Goal: Task Accomplishment & Management: Use online tool/utility

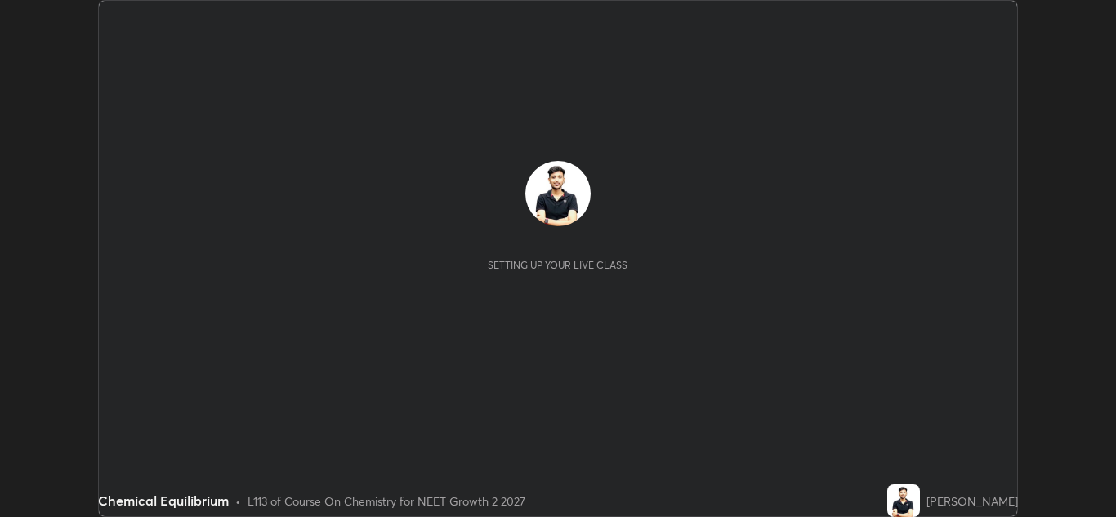
scroll to position [517, 1116]
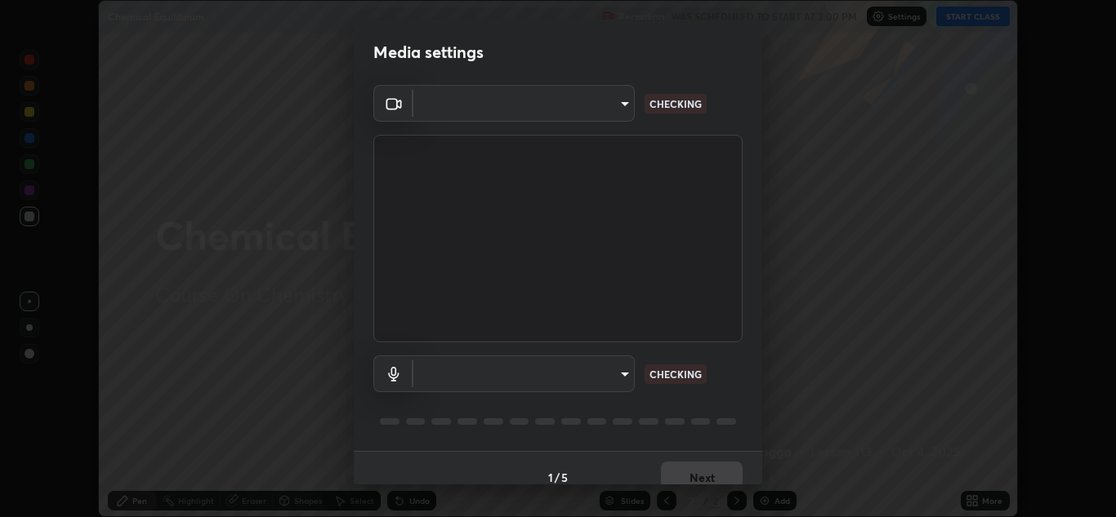
type input "e7f5d75c66a8ec01b6be6c8d9fba877b5f6738b88fd0c20368e9895a02b6f94a"
type input "communications"
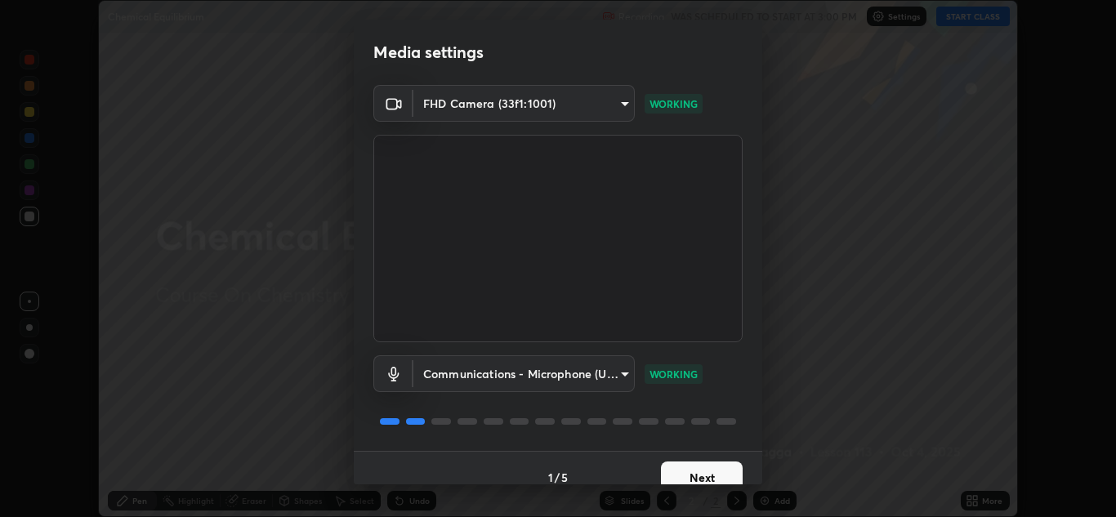
scroll to position [19, 0]
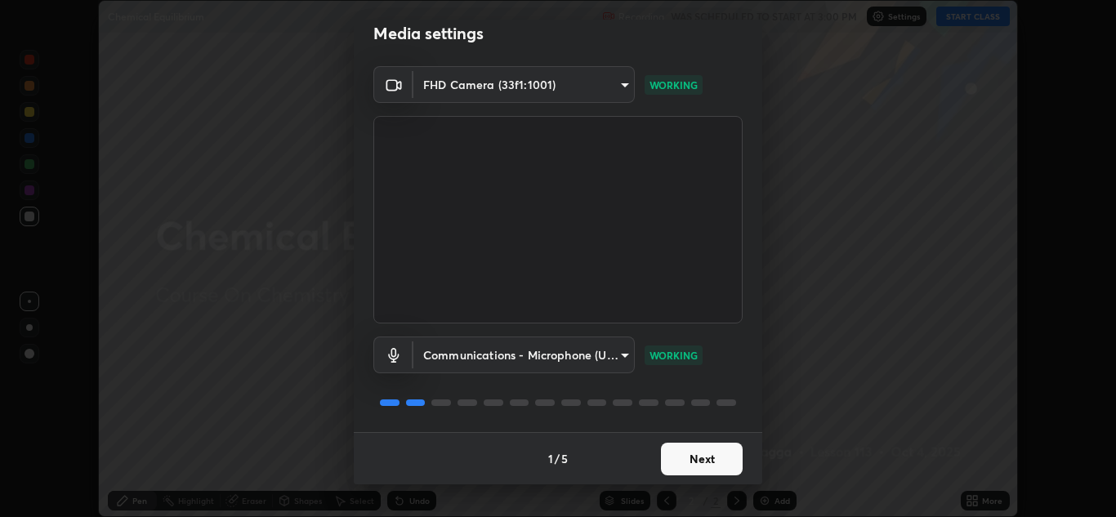
click at [680, 456] on button "Next" at bounding box center [702, 459] width 82 height 33
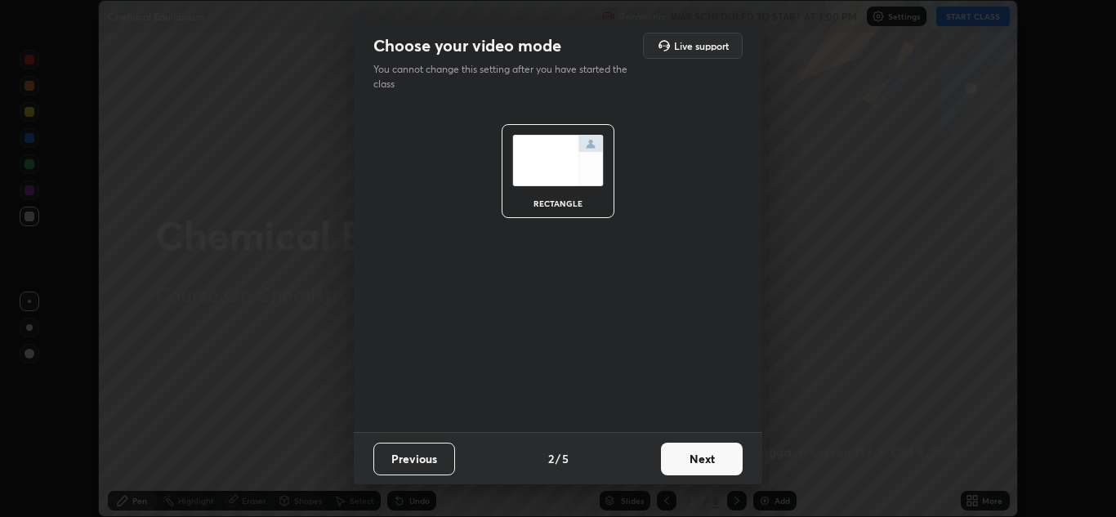
scroll to position [0, 0]
click at [696, 460] on button "Next" at bounding box center [702, 459] width 82 height 33
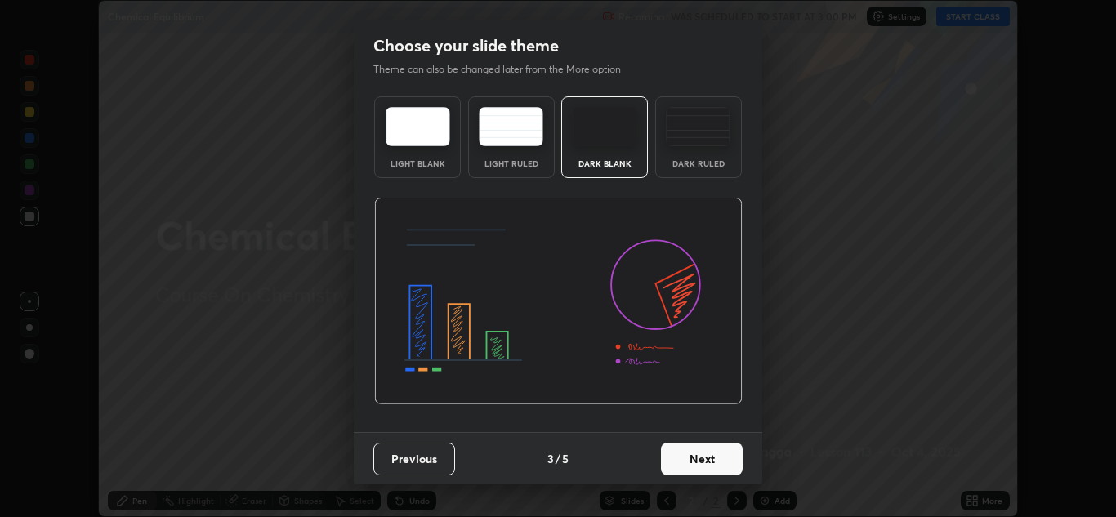
click at [692, 466] on button "Next" at bounding box center [702, 459] width 82 height 33
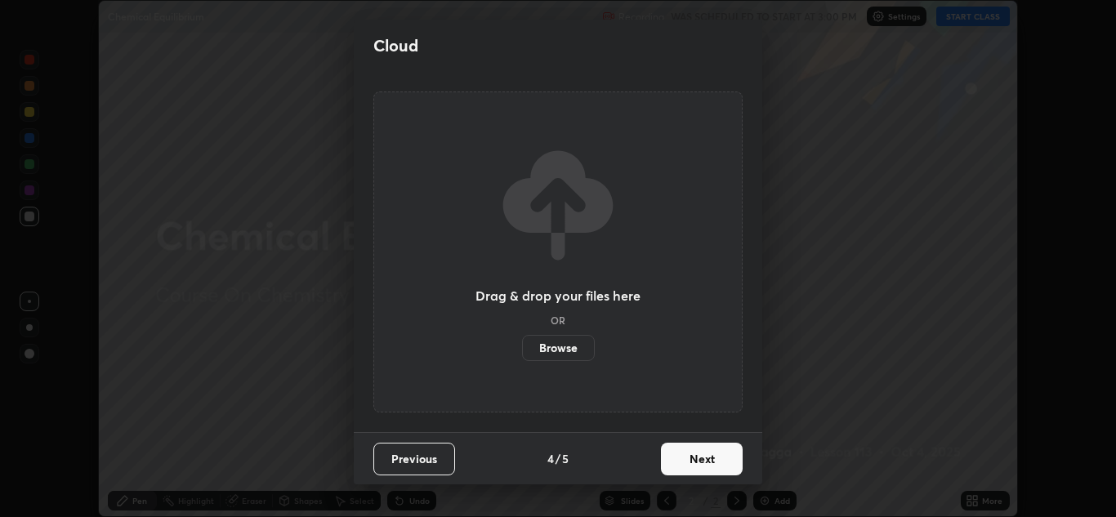
click at [692, 445] on button "Next" at bounding box center [702, 459] width 82 height 33
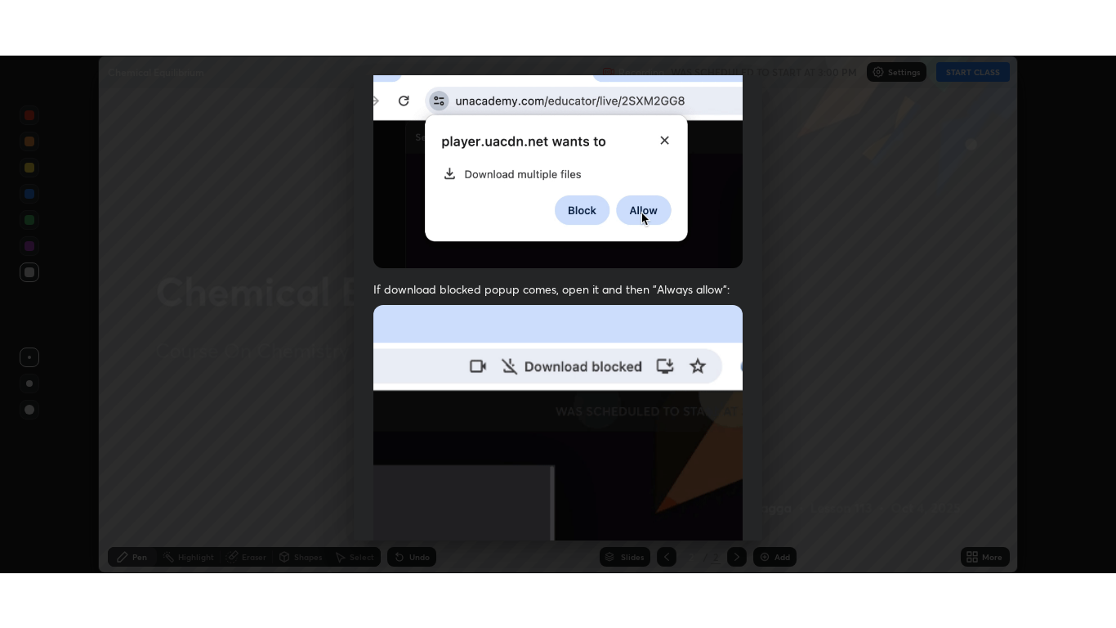
scroll to position [353, 0]
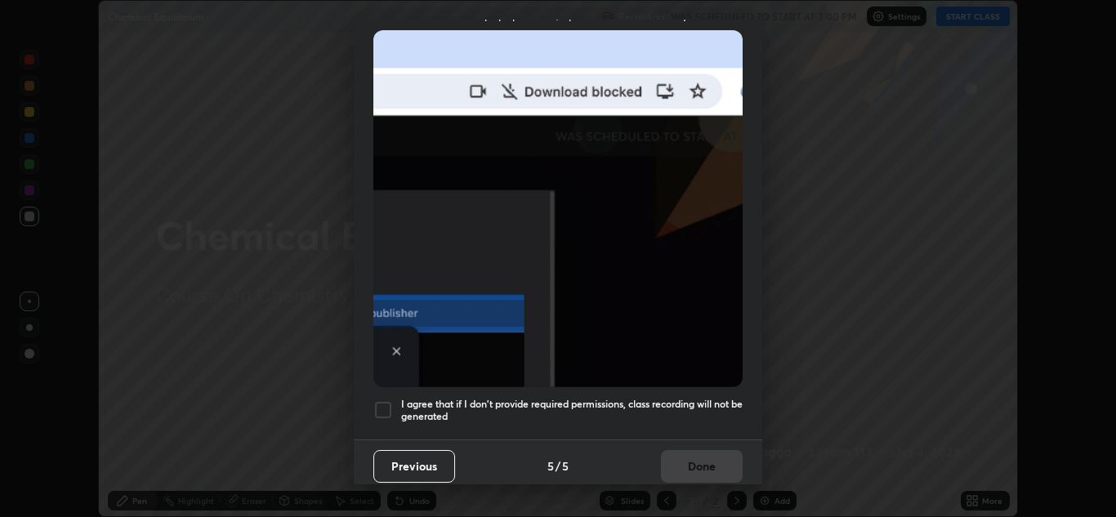
click at [387, 405] on div at bounding box center [384, 410] width 20 height 20
click at [696, 457] on button "Done" at bounding box center [702, 466] width 82 height 33
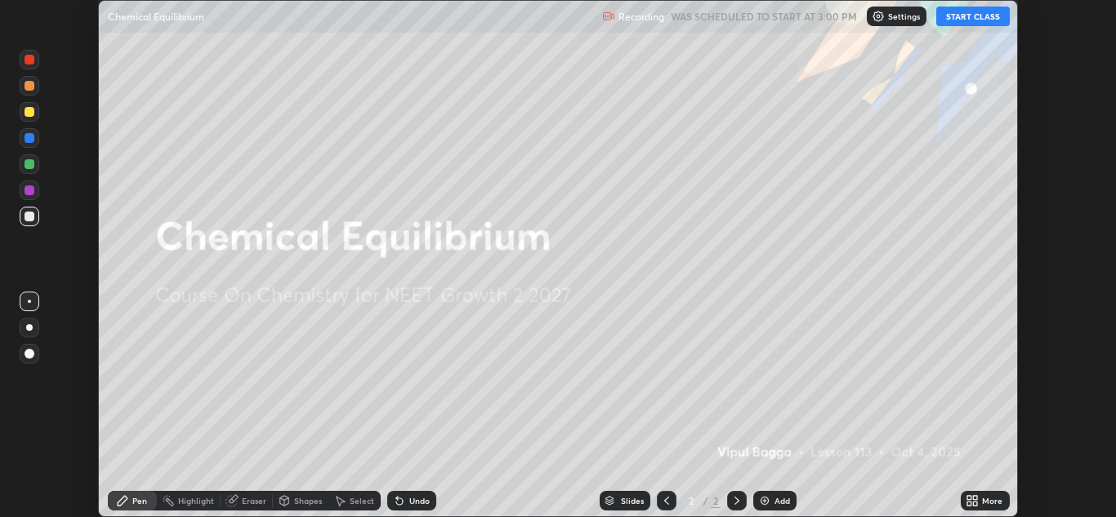
click at [968, 25] on button "START CLASS" at bounding box center [974, 17] width 74 height 20
click at [980, 494] on div "More" at bounding box center [985, 501] width 49 height 20
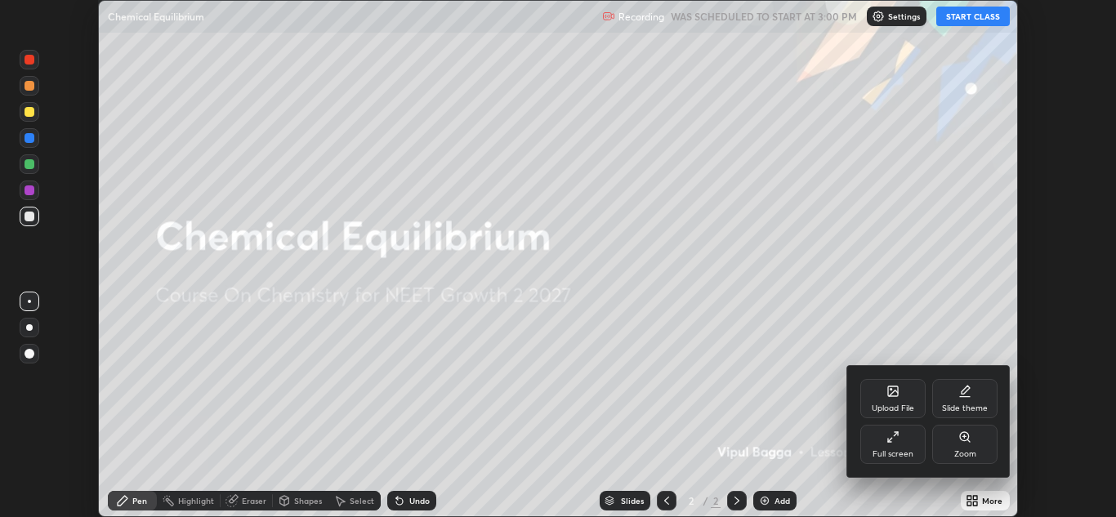
click at [905, 446] on div "Full screen" at bounding box center [893, 444] width 65 height 39
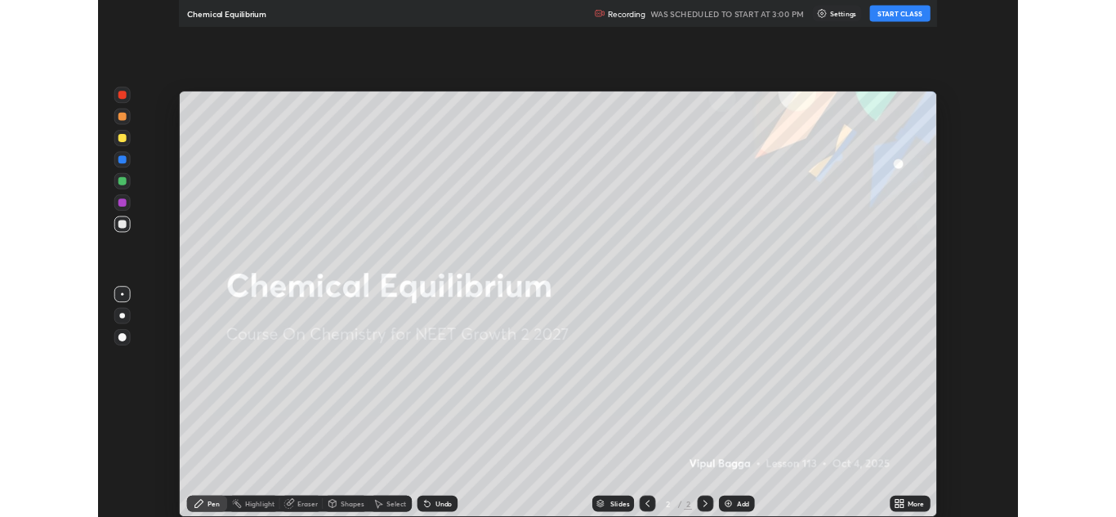
scroll to position [628, 1116]
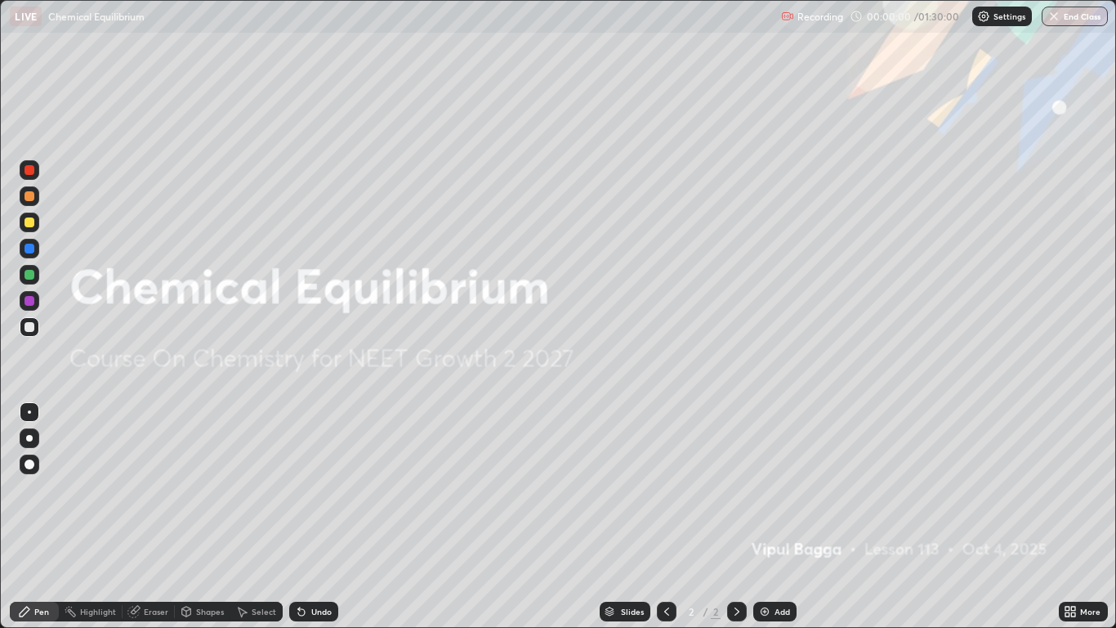
click at [1067, 517] on icon at bounding box center [1068, 608] width 4 height 4
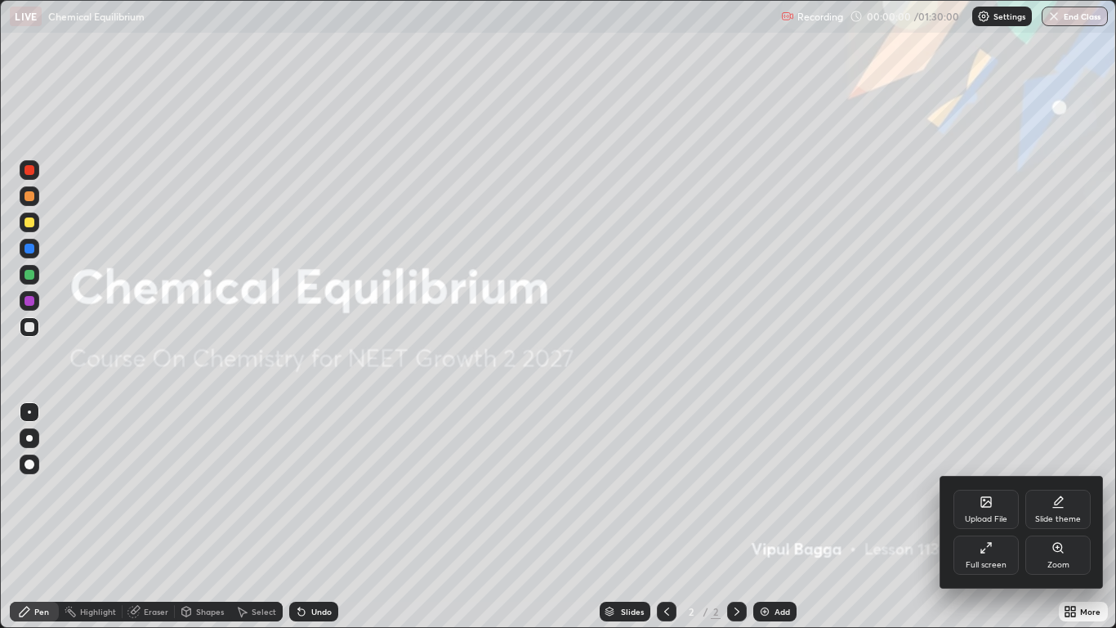
click at [984, 500] on icon at bounding box center [985, 500] width 2 height 2
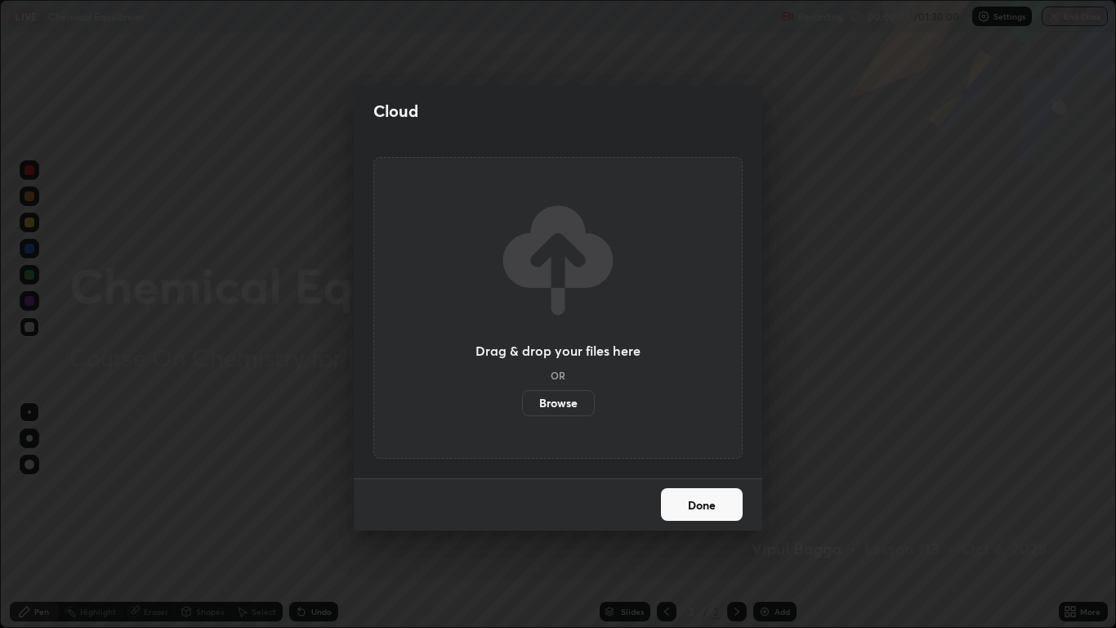
click at [567, 401] on label "Browse" at bounding box center [558, 403] width 73 height 26
click at [522, 401] on input "Browse" at bounding box center [522, 403] width 0 height 26
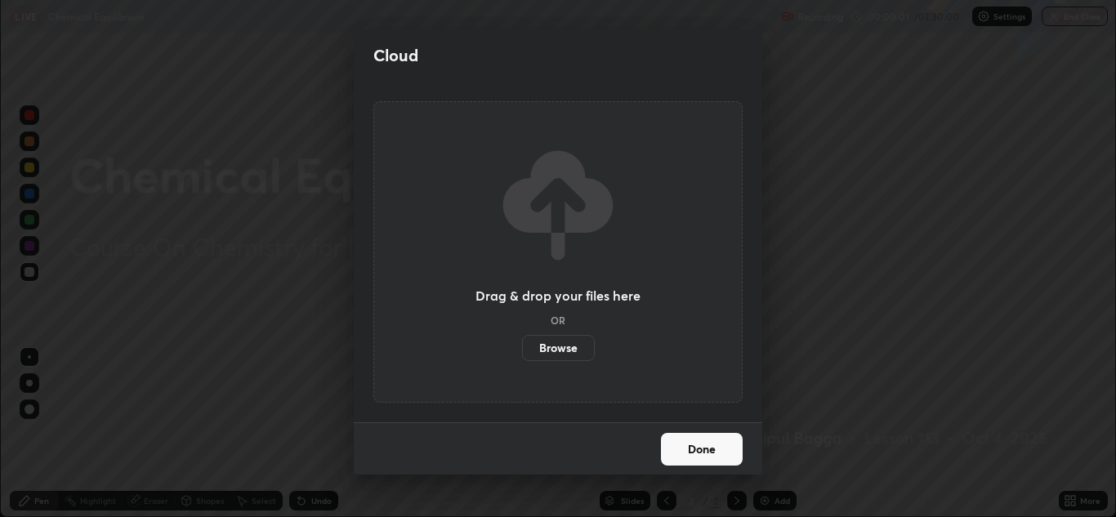
scroll to position [81212, 80613]
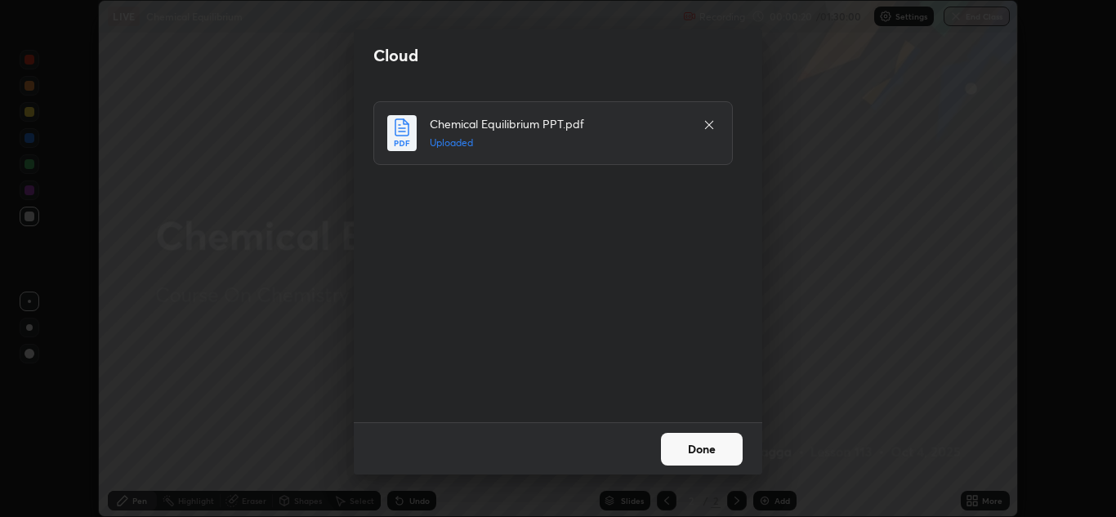
click at [712, 441] on button "Done" at bounding box center [702, 449] width 82 height 33
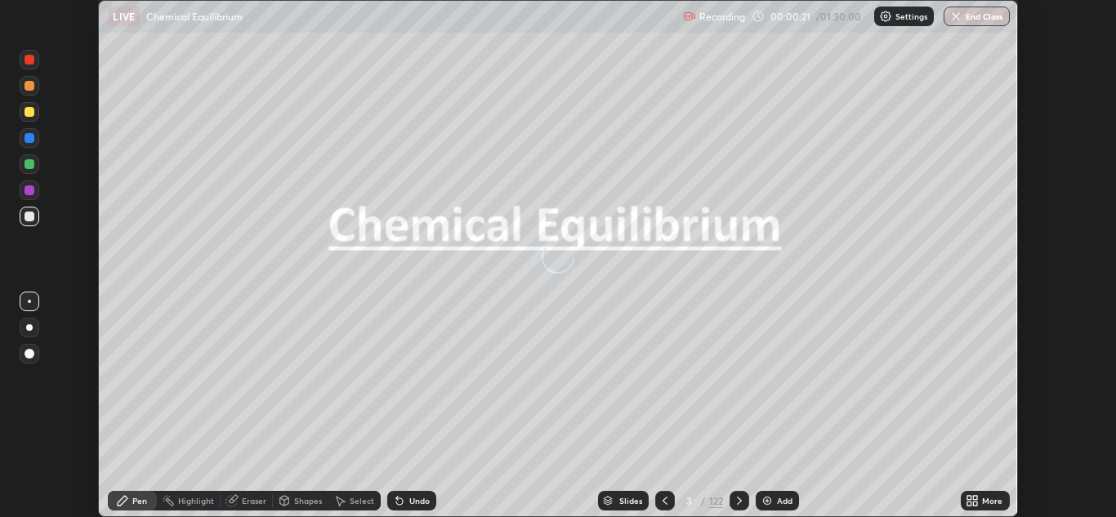
click at [624, 500] on div "Slides" at bounding box center [631, 501] width 23 height 8
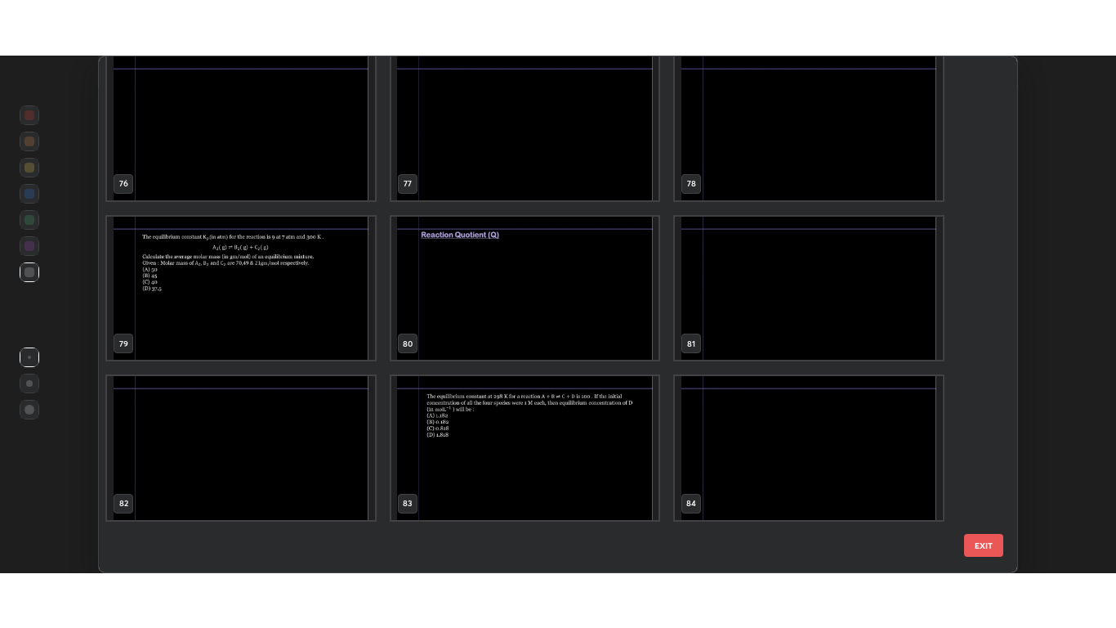
scroll to position [3947, 0]
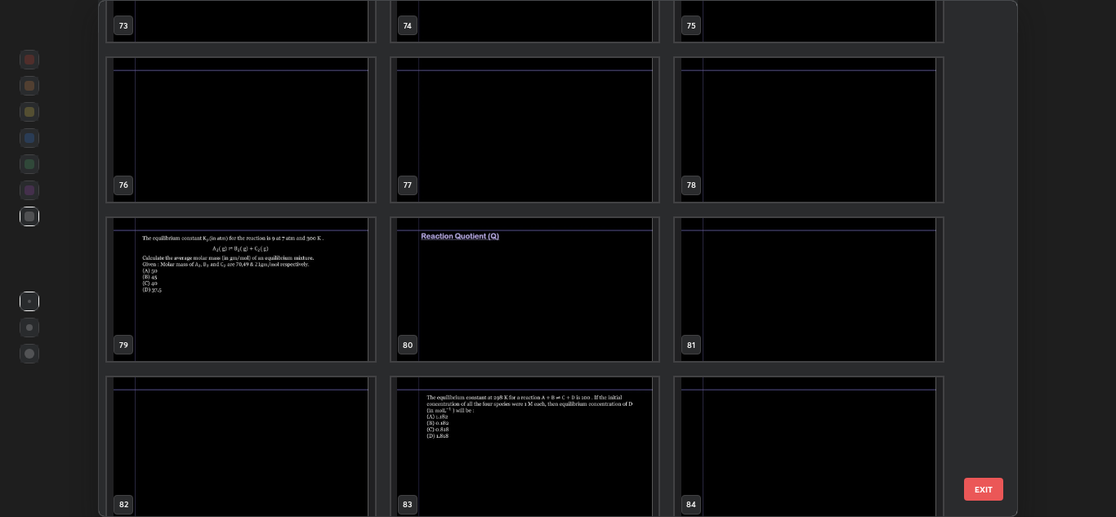
click at [597, 302] on img "grid" at bounding box center [525, 290] width 268 height 144
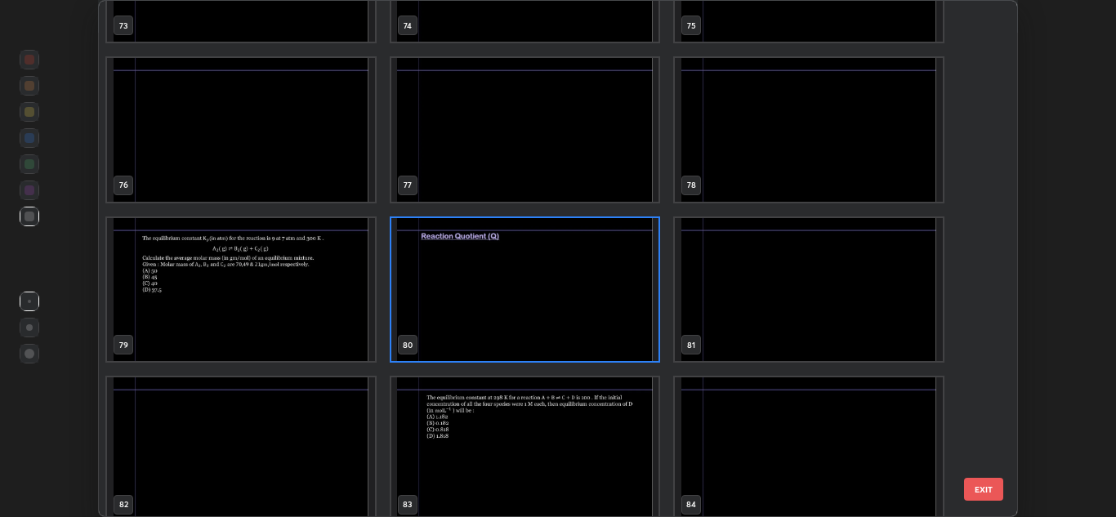
click at [604, 297] on img "grid" at bounding box center [525, 290] width 268 height 144
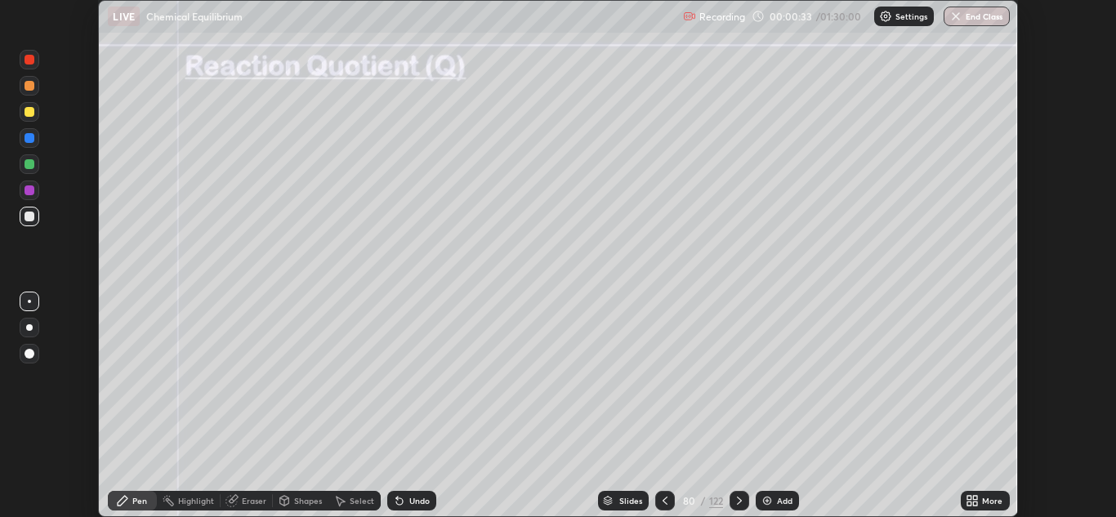
click at [984, 499] on div "More" at bounding box center [992, 501] width 20 height 8
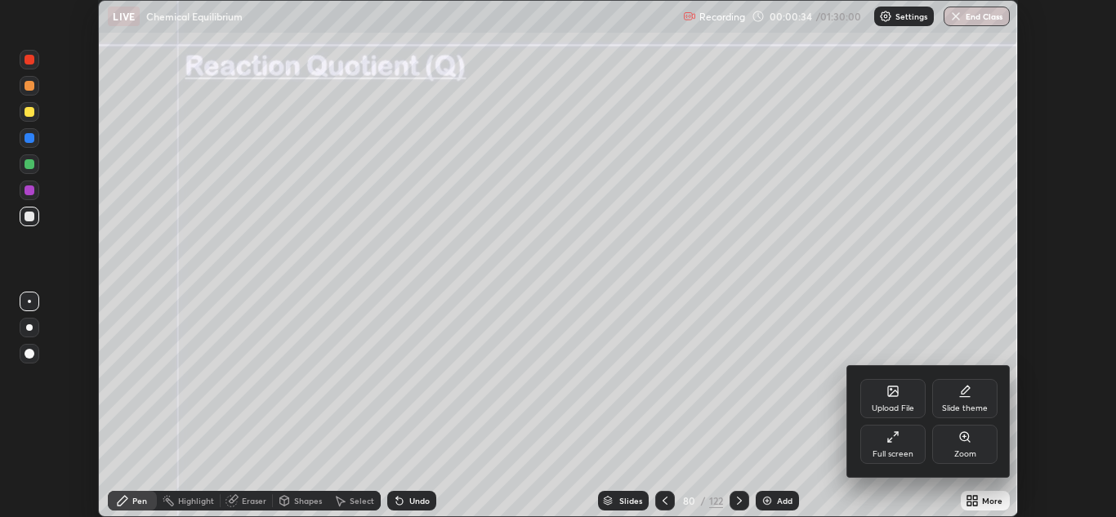
click at [906, 450] on div "Full screen" at bounding box center [893, 454] width 41 height 8
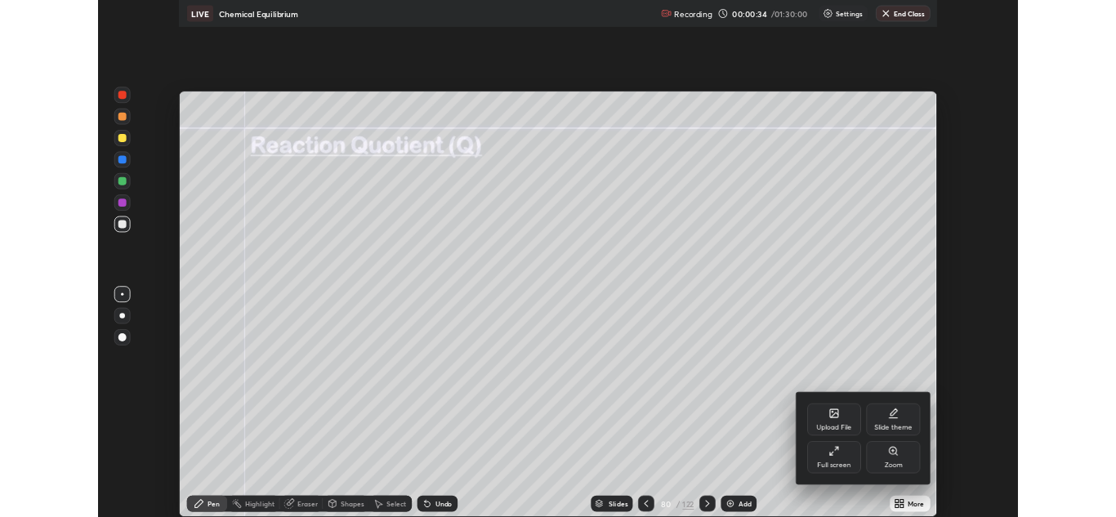
scroll to position [628, 1116]
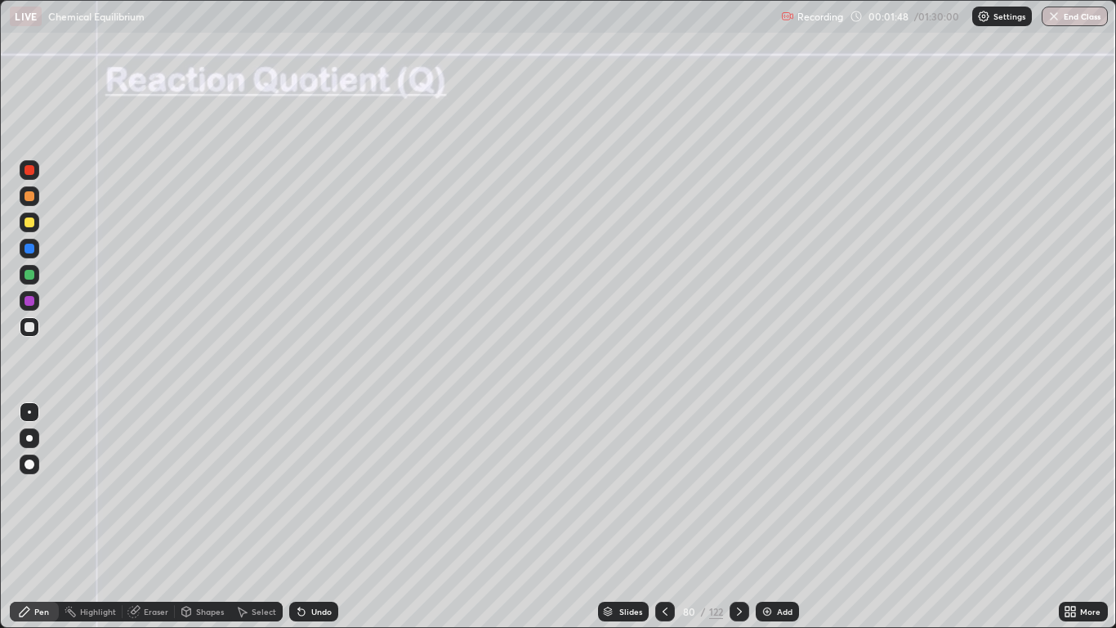
click at [29, 326] on div at bounding box center [30, 327] width 10 height 10
click at [769, 517] on img at bounding box center [767, 611] width 13 height 13
click at [30, 327] on div at bounding box center [30, 327] width 10 height 10
click at [35, 217] on div at bounding box center [30, 222] width 20 height 20
click at [307, 517] on div "Undo" at bounding box center [313, 612] width 49 height 20
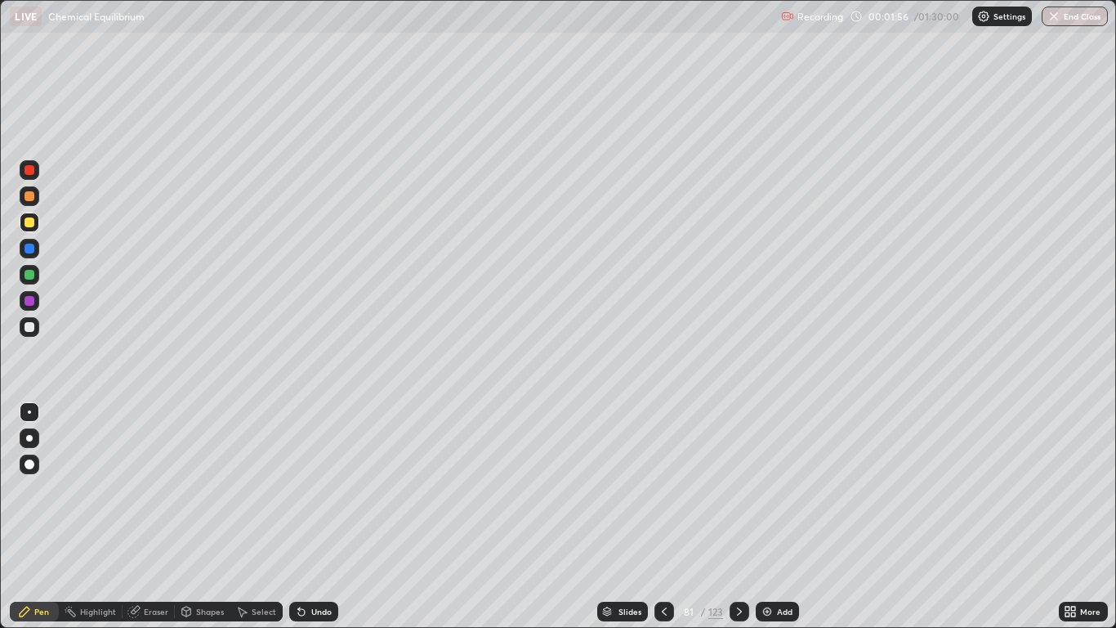
click at [28, 465] on div at bounding box center [30, 464] width 10 height 10
click at [202, 517] on div "Shapes" at bounding box center [203, 612] width 56 height 20
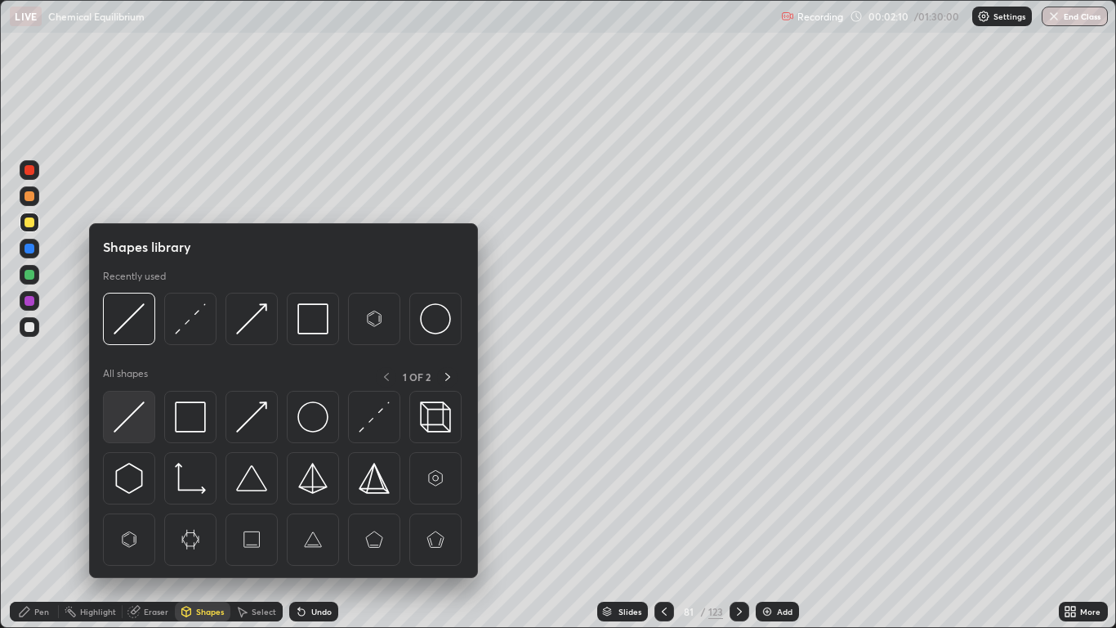
click at [133, 405] on img at bounding box center [129, 416] width 31 height 31
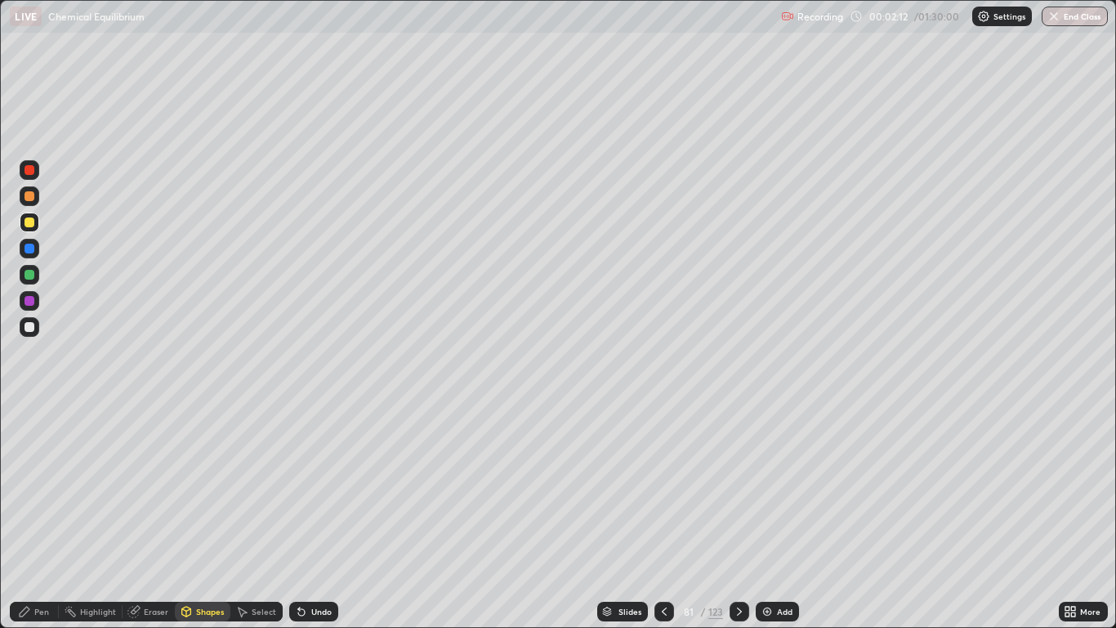
click at [28, 319] on div at bounding box center [30, 327] width 20 height 20
click at [47, 517] on div "Pen" at bounding box center [41, 611] width 15 height 8
click at [29, 329] on div at bounding box center [30, 327] width 10 height 10
click at [27, 320] on div at bounding box center [30, 327] width 20 height 20
click at [315, 517] on div "Undo" at bounding box center [313, 612] width 49 height 20
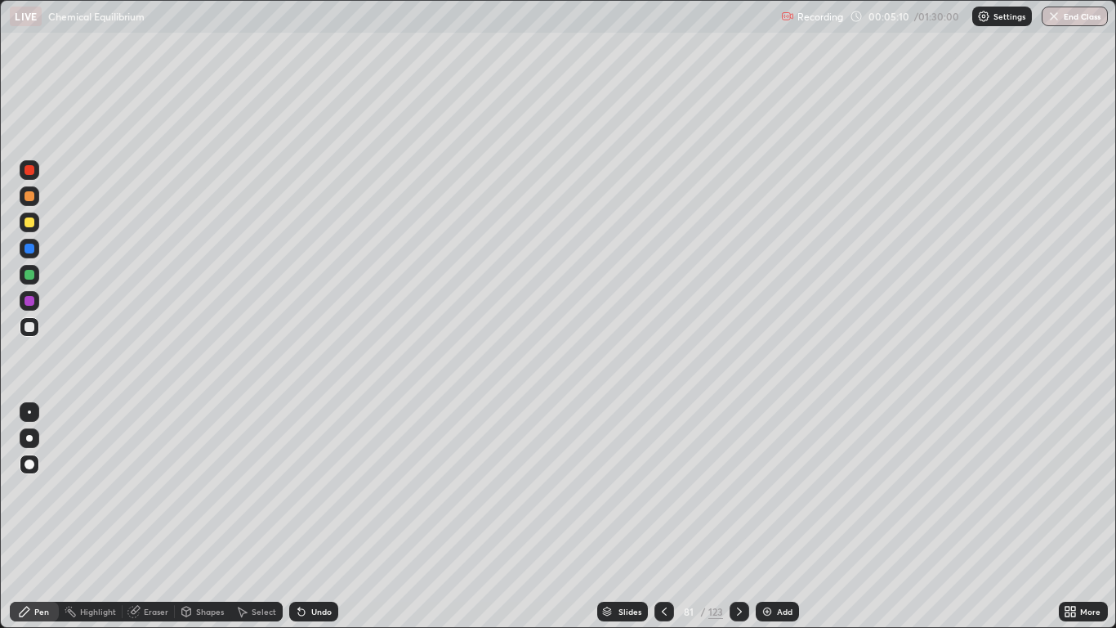
click at [208, 517] on div "Shapes" at bounding box center [203, 612] width 56 height 20
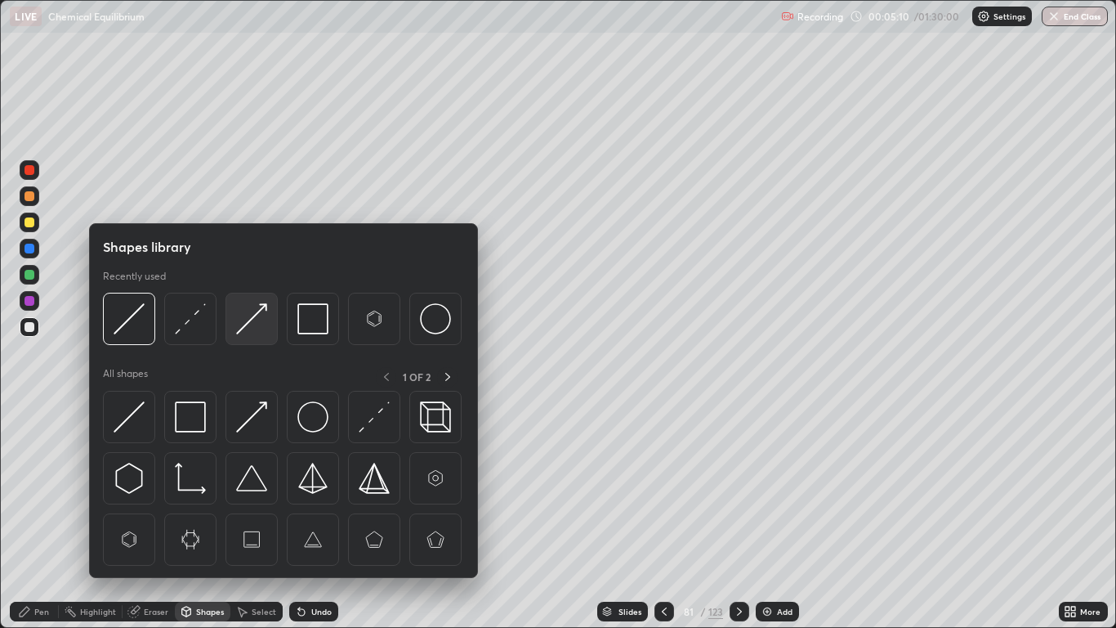
click at [244, 326] on img at bounding box center [251, 318] width 31 height 31
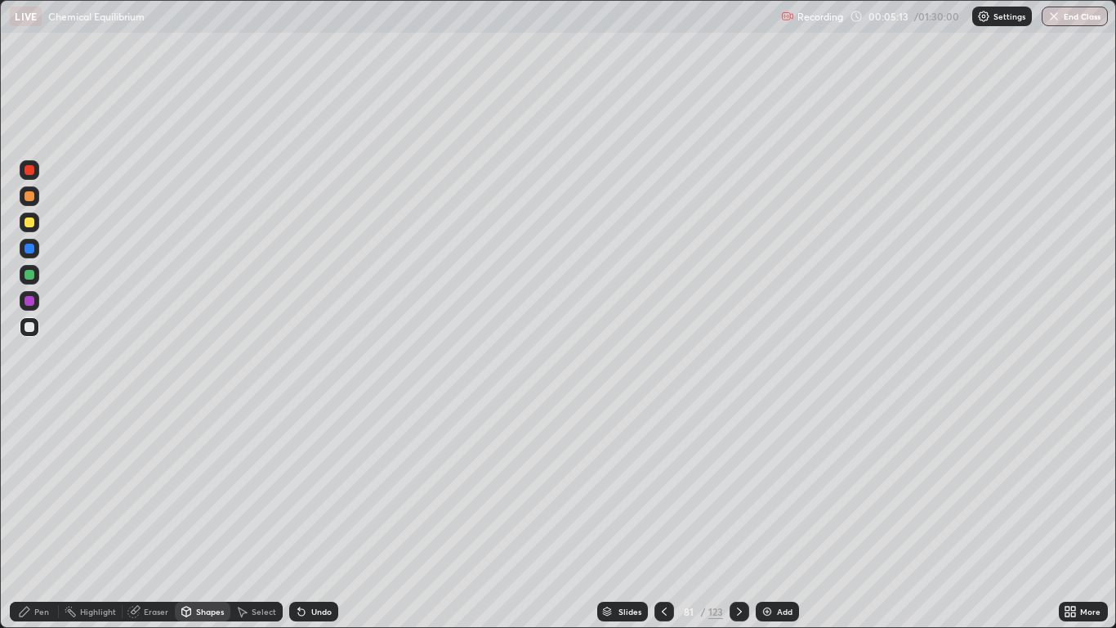
click at [37, 517] on div "Pen" at bounding box center [34, 612] width 49 height 20
click at [154, 517] on div "Eraser" at bounding box center [156, 611] width 25 height 8
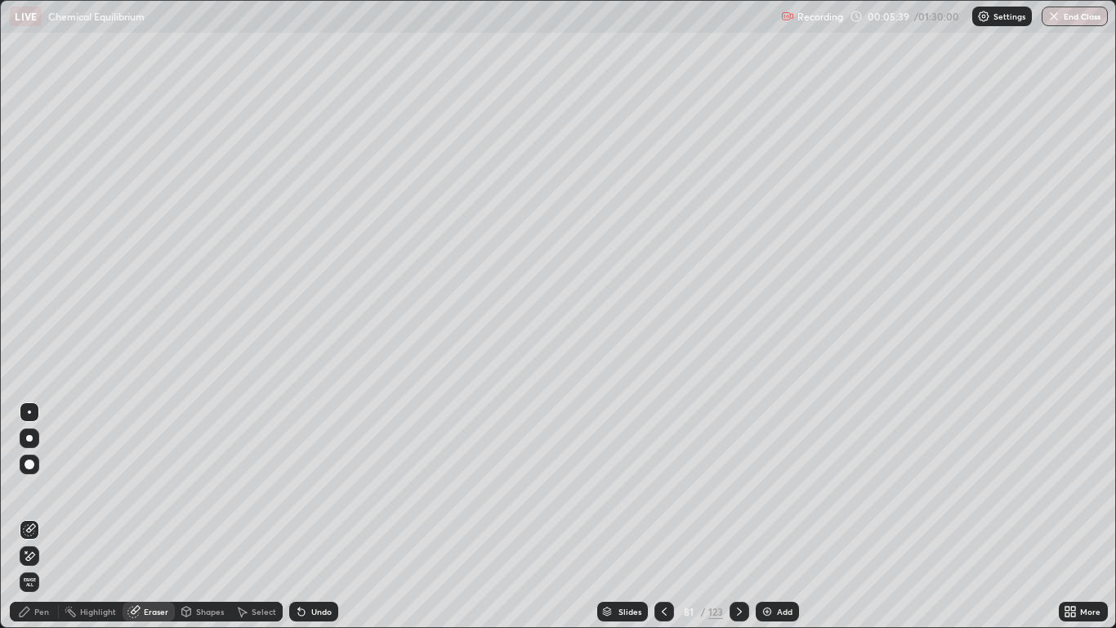
click at [44, 517] on div "Pen" at bounding box center [41, 611] width 15 height 8
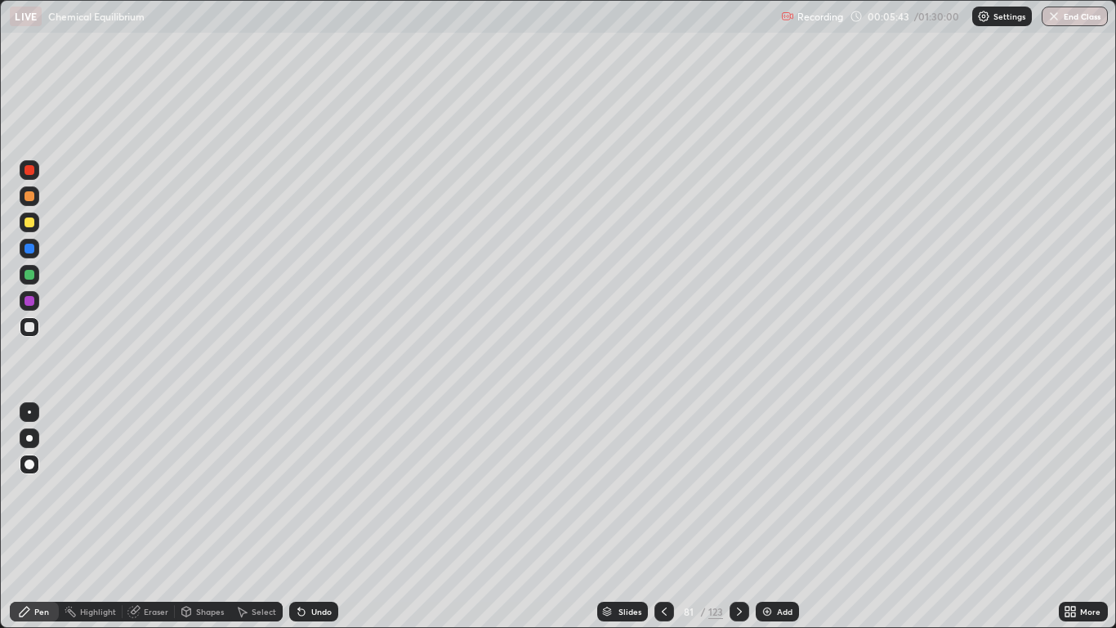
click at [23, 192] on div at bounding box center [30, 196] width 20 height 20
click at [25, 324] on div at bounding box center [30, 327] width 10 height 10
click at [29, 197] on div at bounding box center [30, 196] width 10 height 10
click at [30, 248] on div at bounding box center [30, 249] width 10 height 10
click at [31, 326] on div at bounding box center [30, 327] width 10 height 10
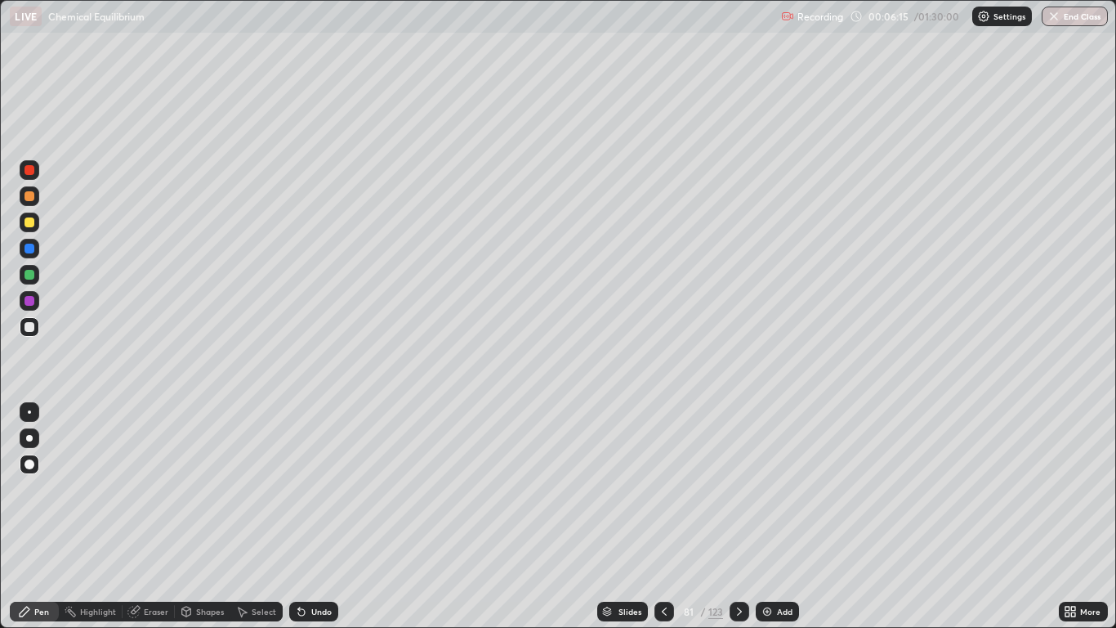
click at [309, 517] on div "Undo" at bounding box center [313, 612] width 49 height 20
click at [306, 517] on div "Undo" at bounding box center [313, 612] width 49 height 20
click at [32, 276] on div at bounding box center [30, 275] width 10 height 10
click at [33, 327] on div at bounding box center [30, 327] width 10 height 10
click at [29, 297] on div at bounding box center [30, 301] width 10 height 10
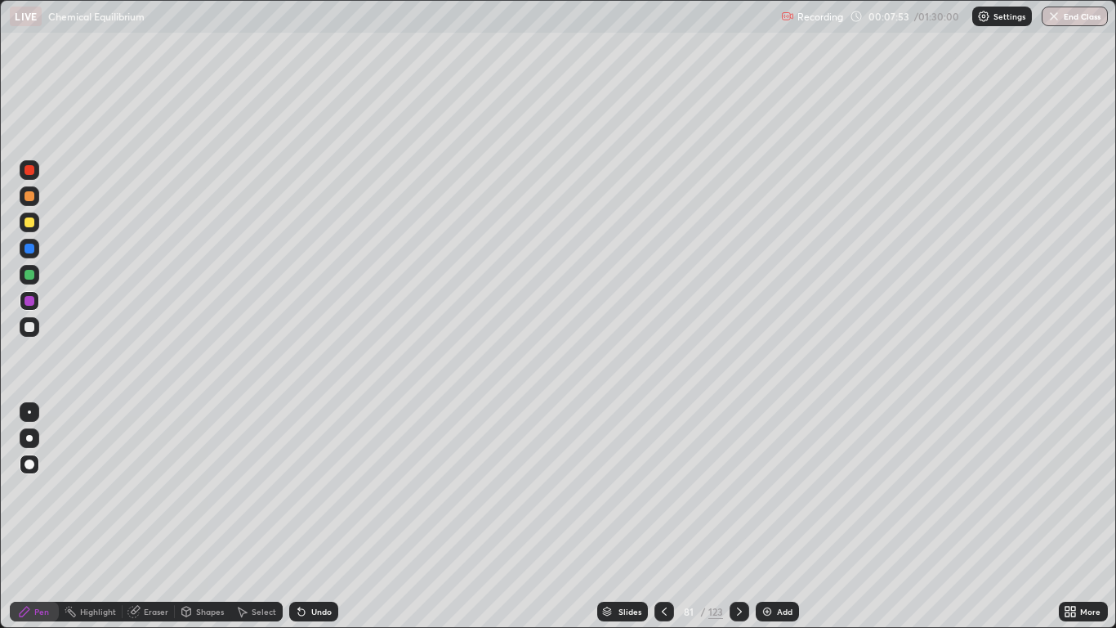
click at [29, 172] on div at bounding box center [30, 170] width 10 height 10
click at [35, 277] on div at bounding box center [30, 275] width 20 height 20
click at [773, 517] on div "Add" at bounding box center [777, 612] width 43 height 20
click at [29, 324] on div at bounding box center [30, 327] width 10 height 10
click at [29, 197] on div at bounding box center [30, 196] width 10 height 10
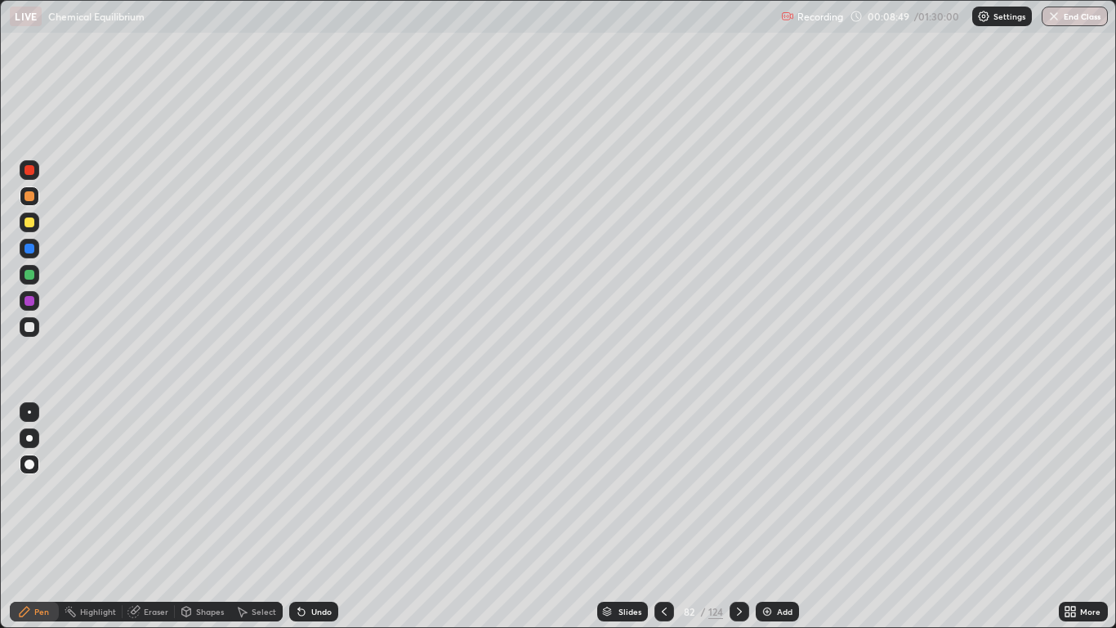
click at [311, 517] on div "Undo" at bounding box center [321, 611] width 20 height 8
click at [26, 275] on div at bounding box center [30, 275] width 10 height 10
click at [28, 253] on div at bounding box center [30, 249] width 10 height 10
click at [27, 300] on div at bounding box center [30, 301] width 10 height 10
click at [30, 328] on div at bounding box center [30, 327] width 10 height 10
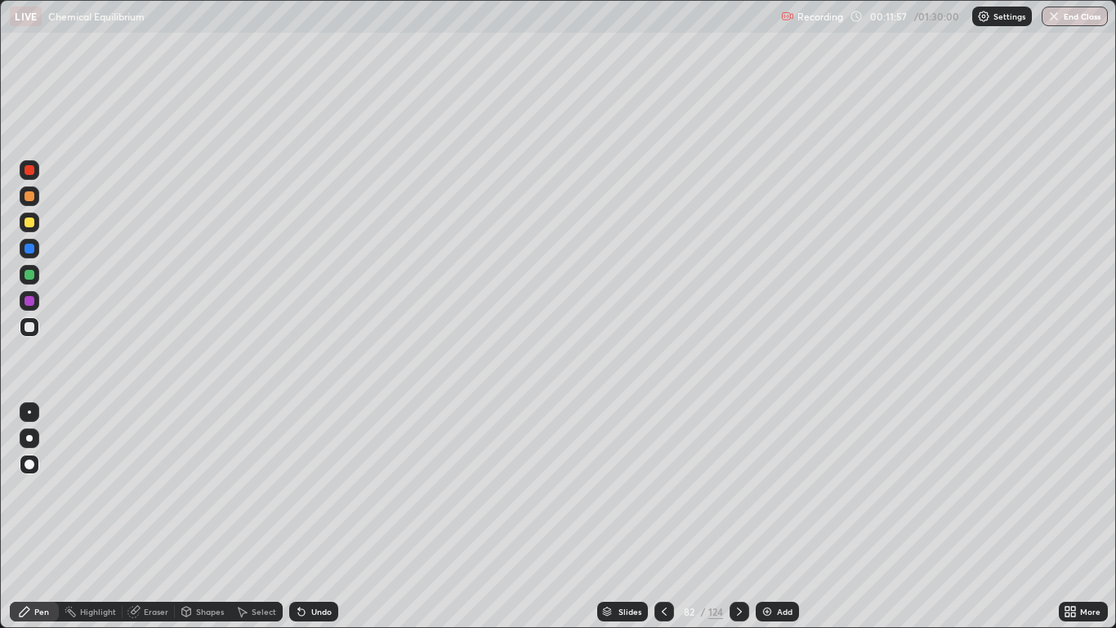
click at [740, 517] on icon at bounding box center [739, 611] width 5 height 8
click at [739, 517] on icon at bounding box center [739, 611] width 13 height 13
click at [730, 517] on div at bounding box center [740, 612] width 20 height 20
click at [736, 517] on icon at bounding box center [739, 611] width 13 height 13
click at [739, 517] on icon at bounding box center [739, 611] width 13 height 13
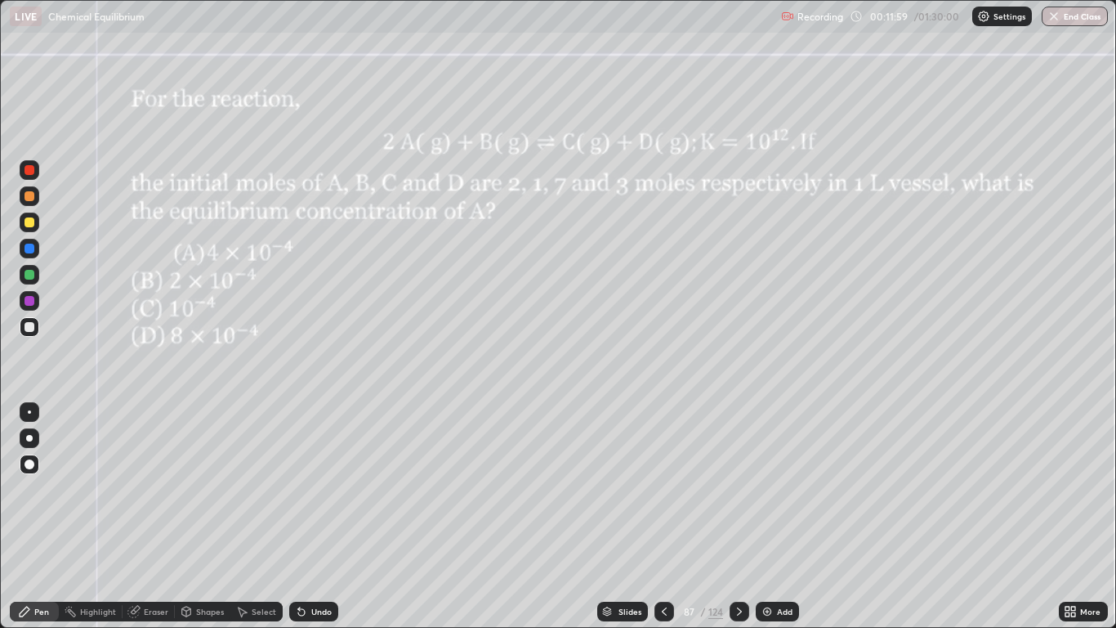
click at [739, 517] on icon at bounding box center [739, 611] width 13 height 13
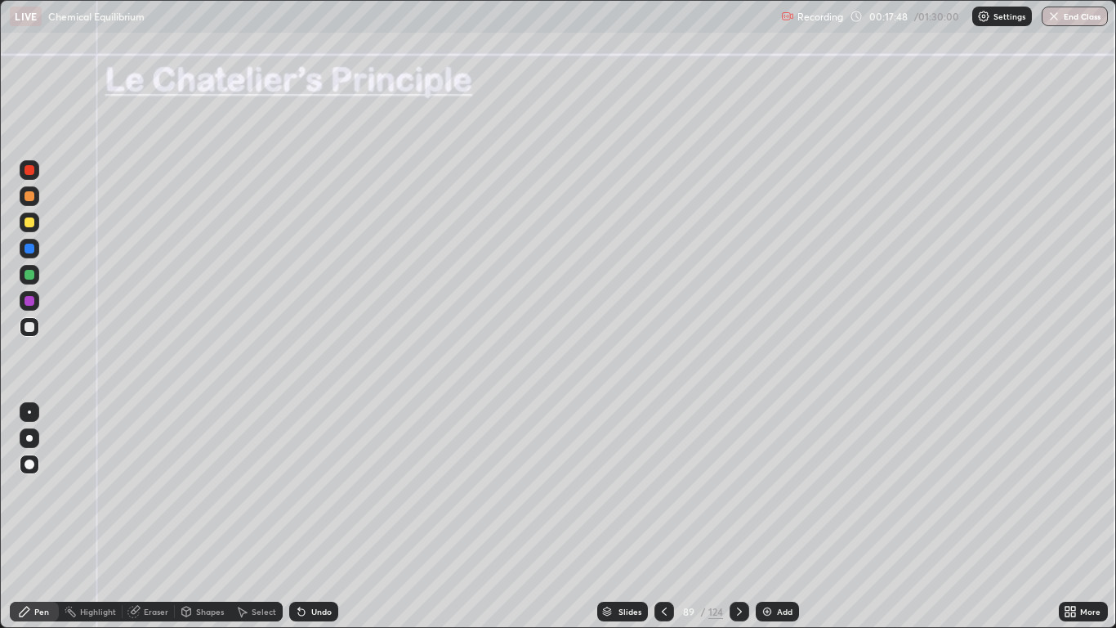
click at [738, 517] on div at bounding box center [740, 612] width 20 height 20
click at [26, 324] on div at bounding box center [30, 327] width 10 height 10
click at [29, 199] on div at bounding box center [30, 196] width 10 height 10
click at [30, 251] on div at bounding box center [30, 249] width 10 height 10
click at [28, 275] on div at bounding box center [30, 275] width 10 height 10
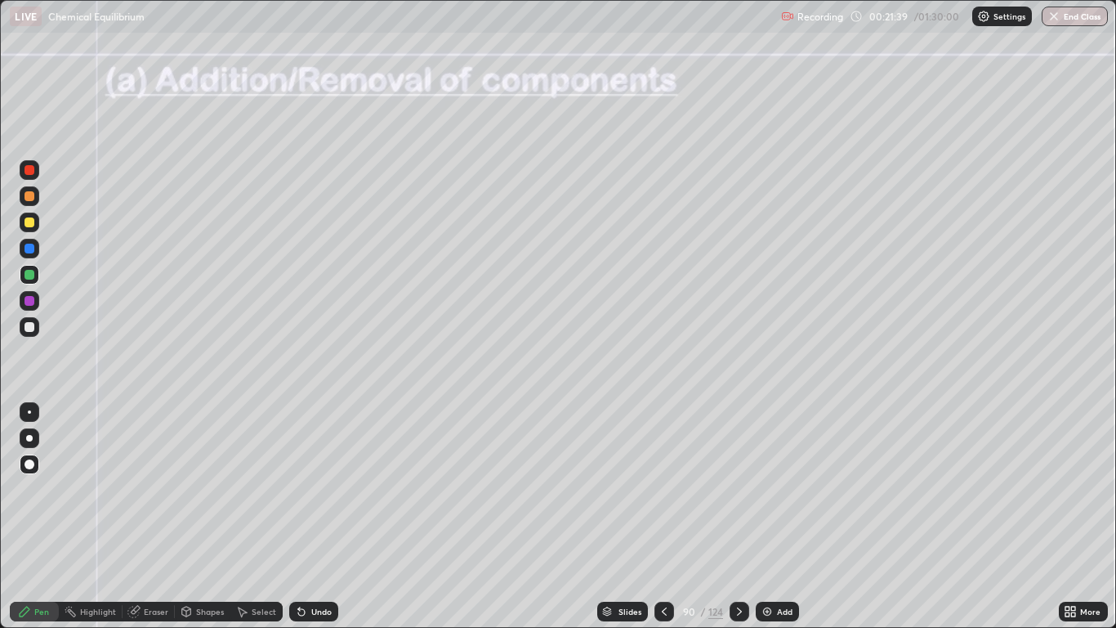
click at [31, 199] on div at bounding box center [30, 196] width 10 height 10
click at [29, 326] on div at bounding box center [30, 327] width 10 height 10
click at [28, 302] on div at bounding box center [30, 301] width 10 height 10
click at [31, 275] on div at bounding box center [30, 275] width 10 height 10
click at [36, 248] on div at bounding box center [30, 249] width 20 height 20
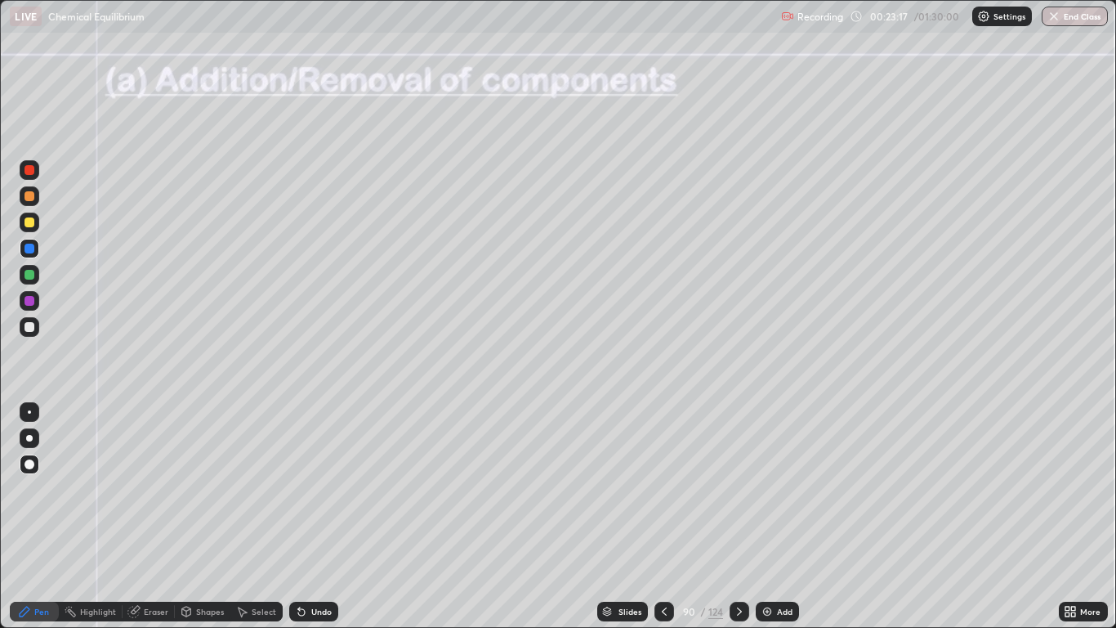
click at [316, 517] on div "Undo" at bounding box center [321, 611] width 20 height 8
click at [737, 517] on icon at bounding box center [739, 611] width 13 height 13
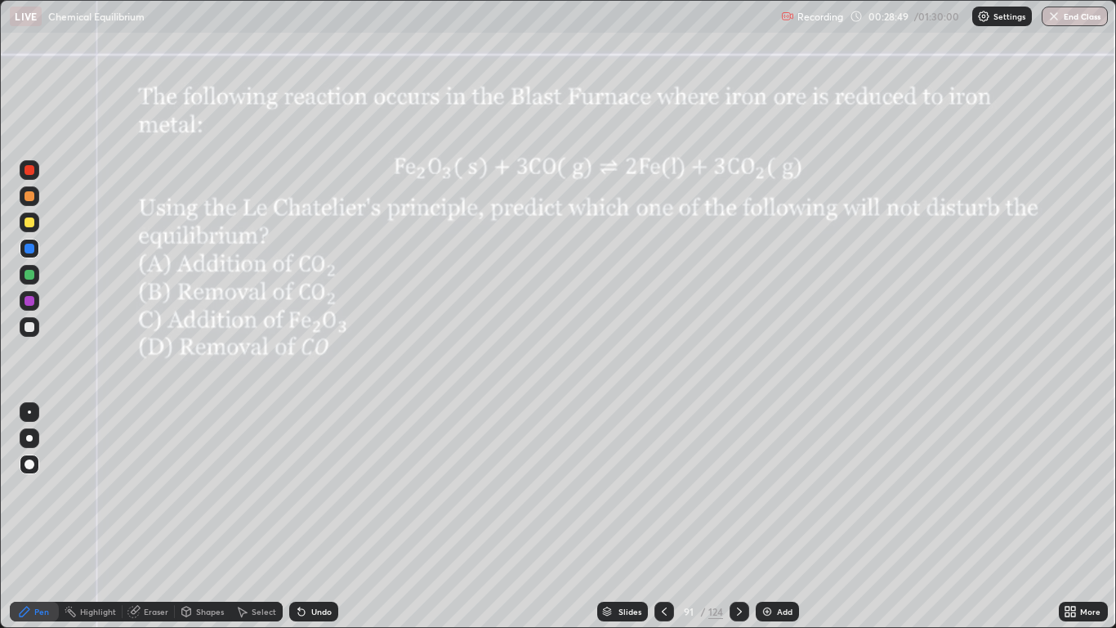
click at [739, 517] on icon at bounding box center [739, 611] width 13 height 13
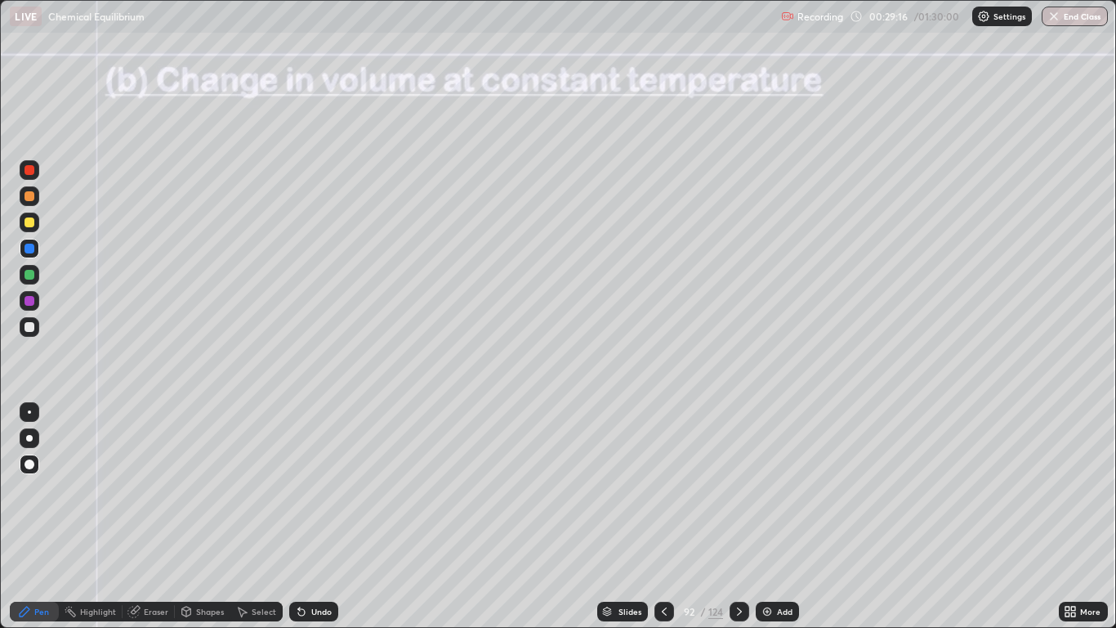
click at [34, 324] on div at bounding box center [30, 327] width 10 height 10
click at [51, 517] on div "Pen" at bounding box center [34, 612] width 49 height 20
click at [30, 326] on div at bounding box center [30, 327] width 10 height 10
click at [212, 517] on div "Shapes" at bounding box center [203, 612] width 56 height 20
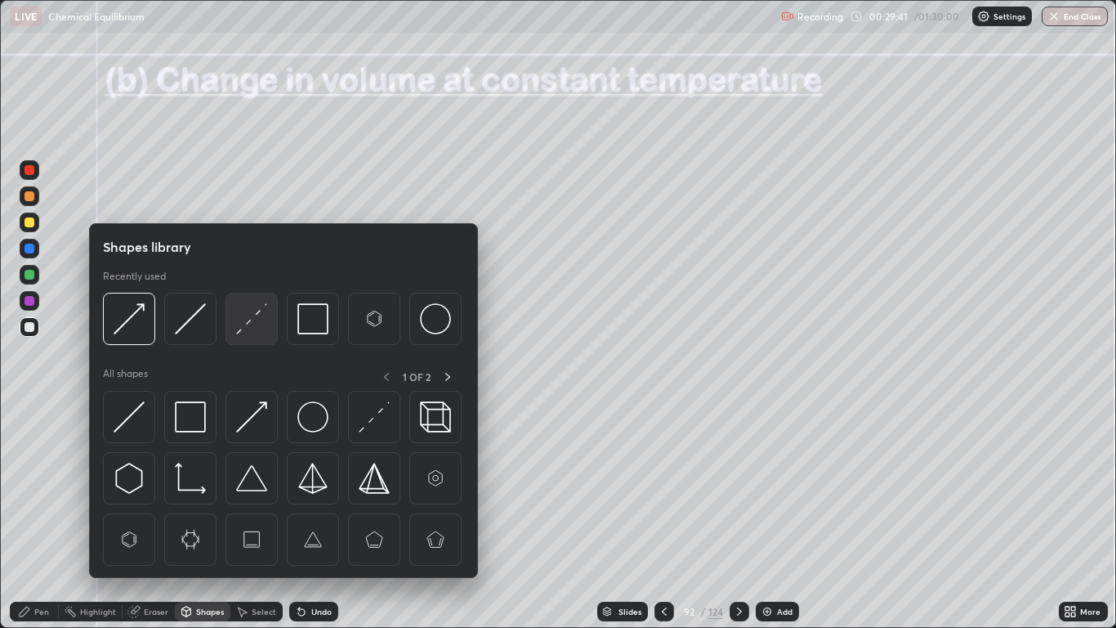
click at [252, 321] on img at bounding box center [251, 318] width 31 height 31
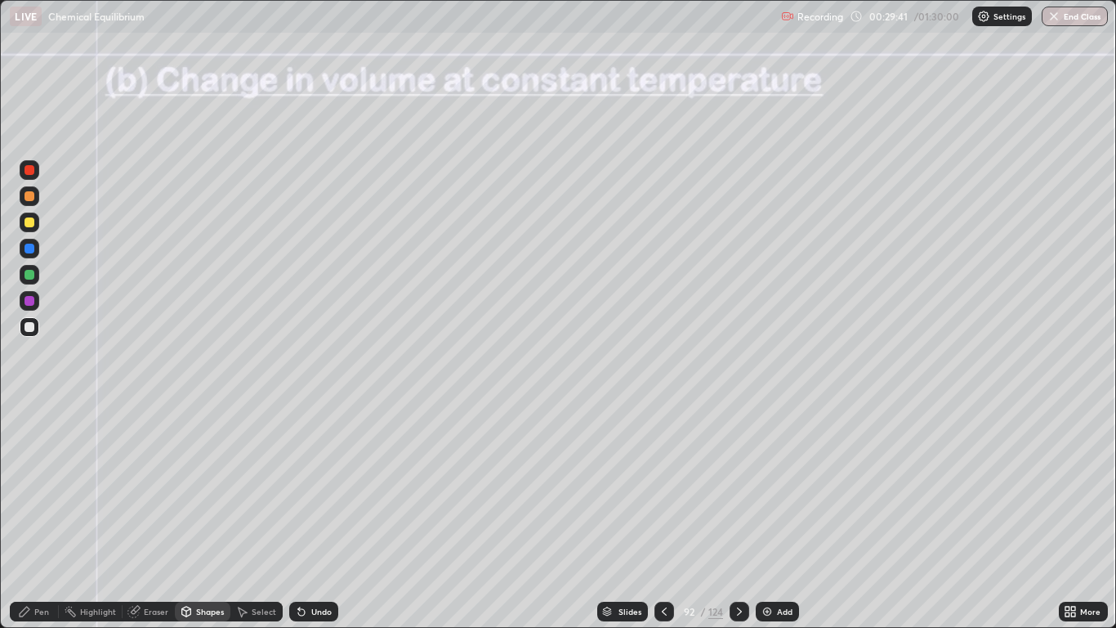
click at [29, 333] on div at bounding box center [30, 327] width 20 height 20
click at [32, 517] on div "Pen" at bounding box center [34, 612] width 49 height 20
click at [31, 200] on div at bounding box center [30, 196] width 10 height 10
click at [145, 517] on div "Eraser" at bounding box center [156, 611] width 25 height 8
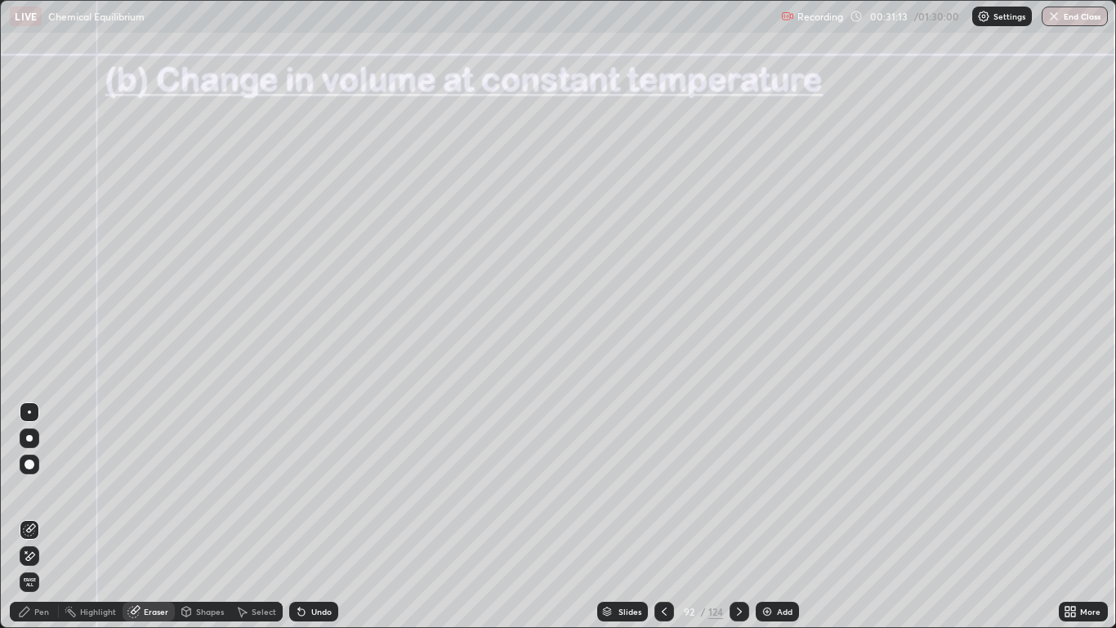
click at [35, 517] on icon at bounding box center [29, 529] width 13 height 13
click at [192, 517] on icon at bounding box center [186, 611] width 13 height 13
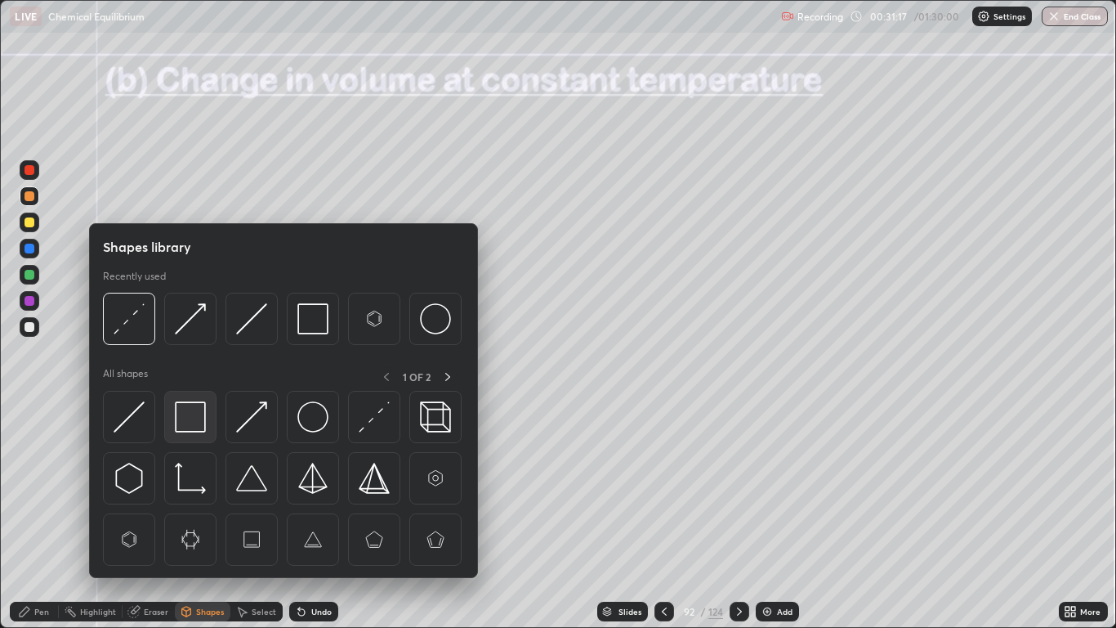
click at [194, 419] on img at bounding box center [190, 416] width 31 height 31
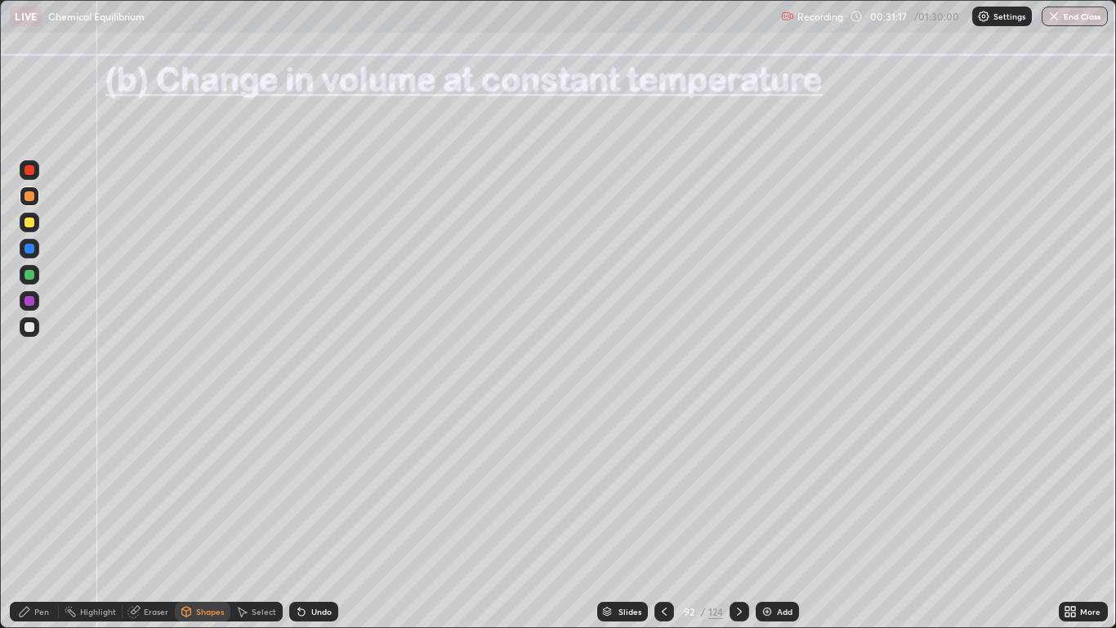
click at [30, 168] on div at bounding box center [30, 170] width 10 height 10
click at [47, 517] on div "Pen" at bounding box center [41, 611] width 15 height 8
click at [26, 329] on div at bounding box center [30, 327] width 10 height 10
click at [301, 517] on div "Undo" at bounding box center [311, 611] width 56 height 33
click at [28, 304] on div at bounding box center [30, 301] width 10 height 10
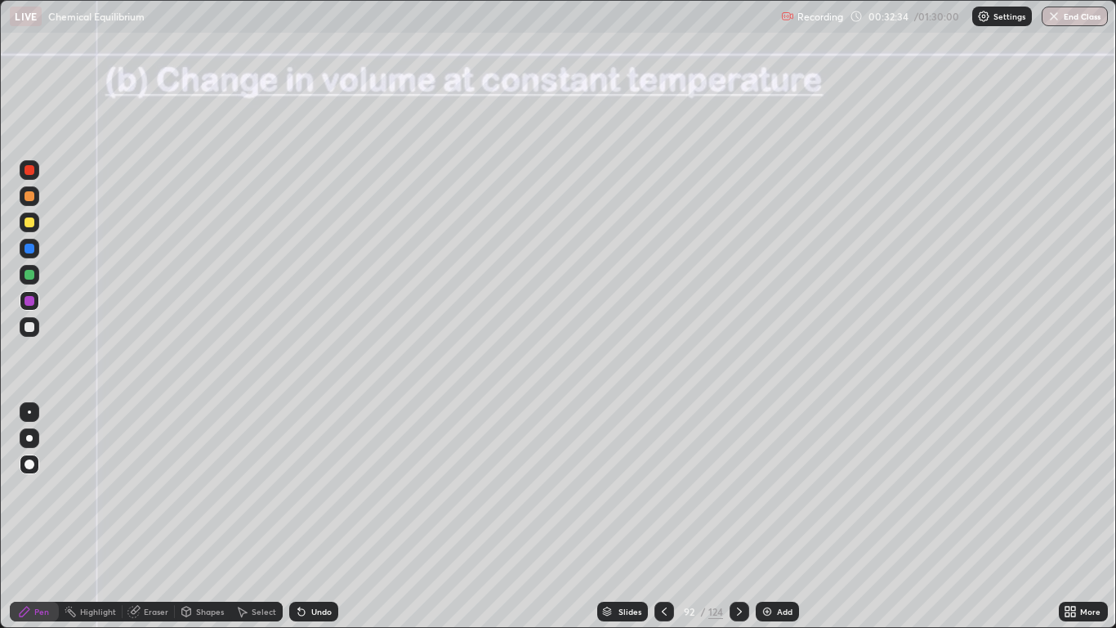
click at [32, 331] on div at bounding box center [30, 327] width 10 height 10
click at [34, 301] on div at bounding box center [30, 301] width 10 height 10
click at [741, 517] on div at bounding box center [740, 612] width 20 height 20
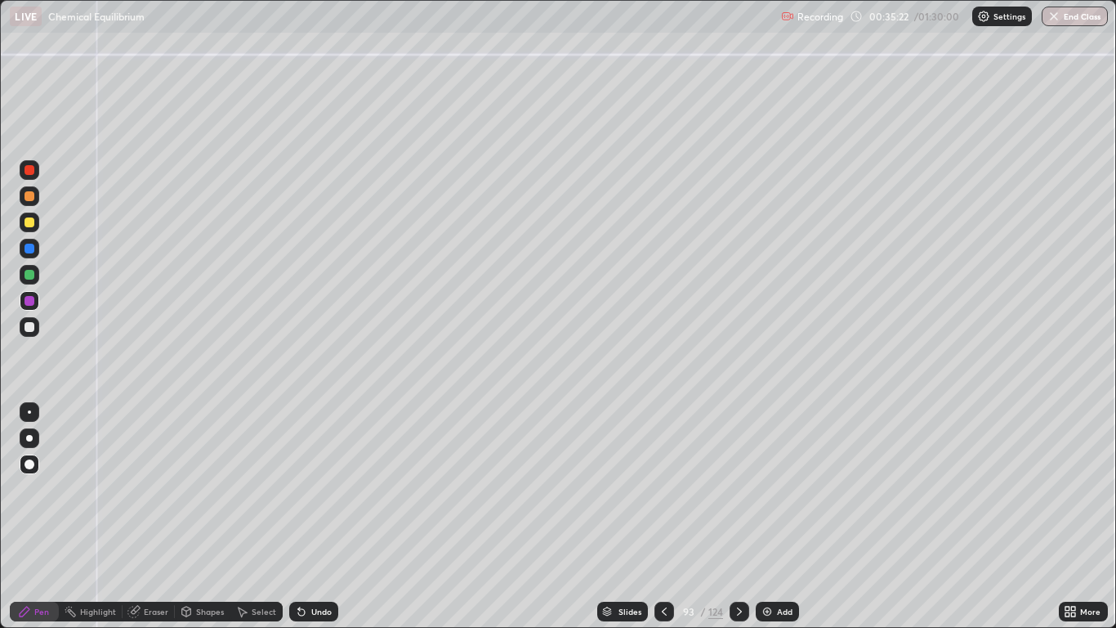
click at [30, 327] on div at bounding box center [30, 327] width 10 height 10
click at [202, 517] on div "Shapes" at bounding box center [210, 611] width 28 height 8
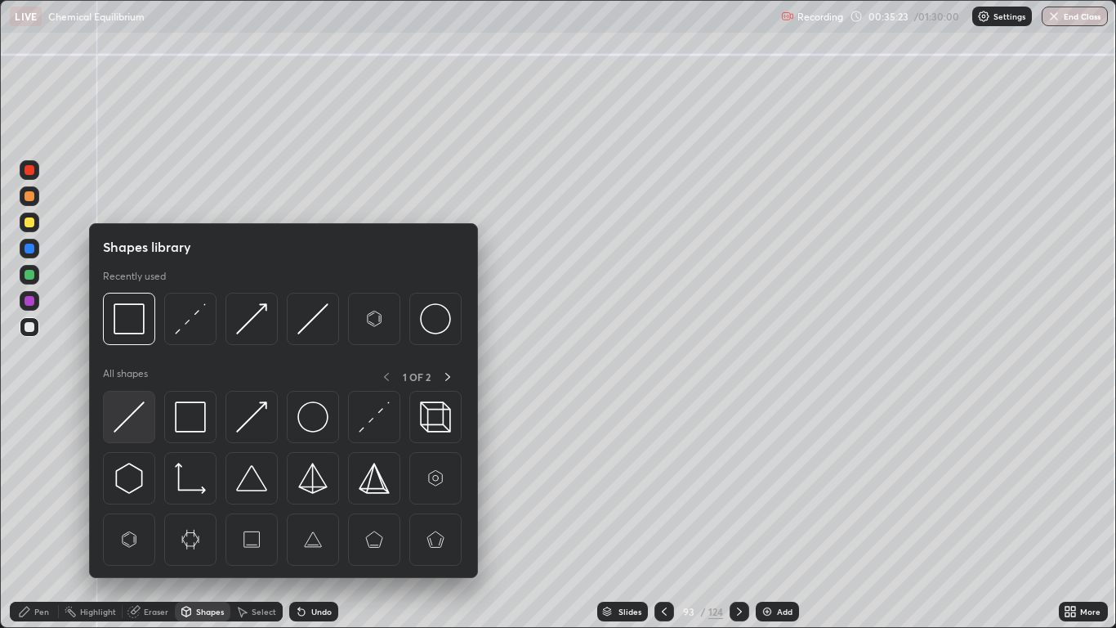
click at [132, 418] on img at bounding box center [129, 416] width 31 height 31
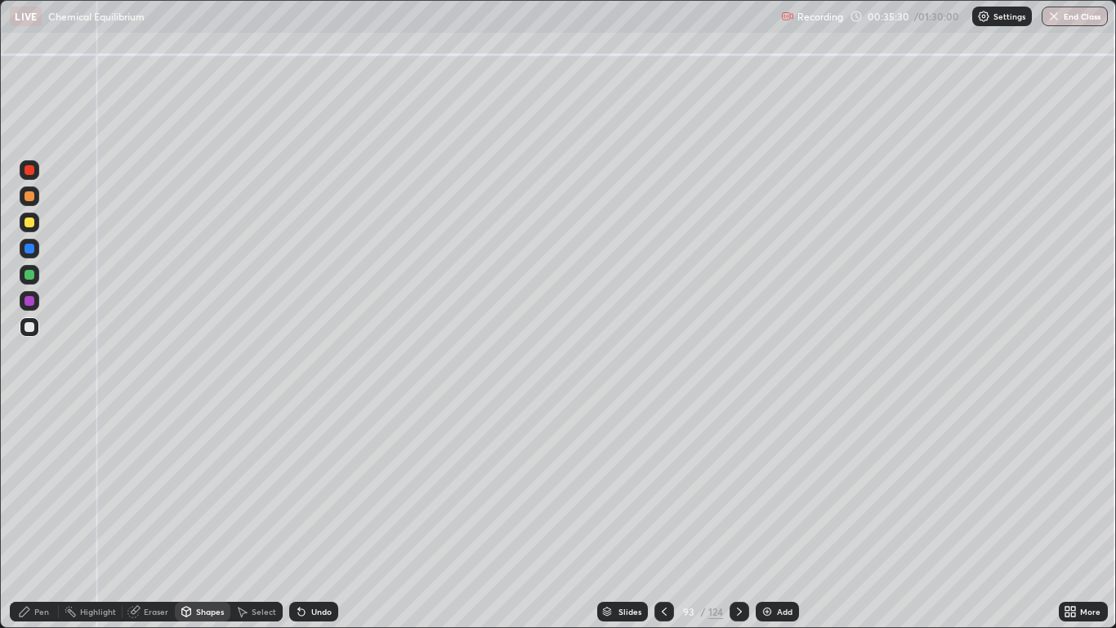
click at [29, 517] on icon at bounding box center [24, 611] width 13 height 13
click at [25, 194] on div at bounding box center [30, 196] width 10 height 10
click at [26, 249] on div at bounding box center [30, 249] width 10 height 10
click at [29, 323] on div at bounding box center [30, 327] width 10 height 10
click at [25, 171] on div at bounding box center [30, 170] width 10 height 10
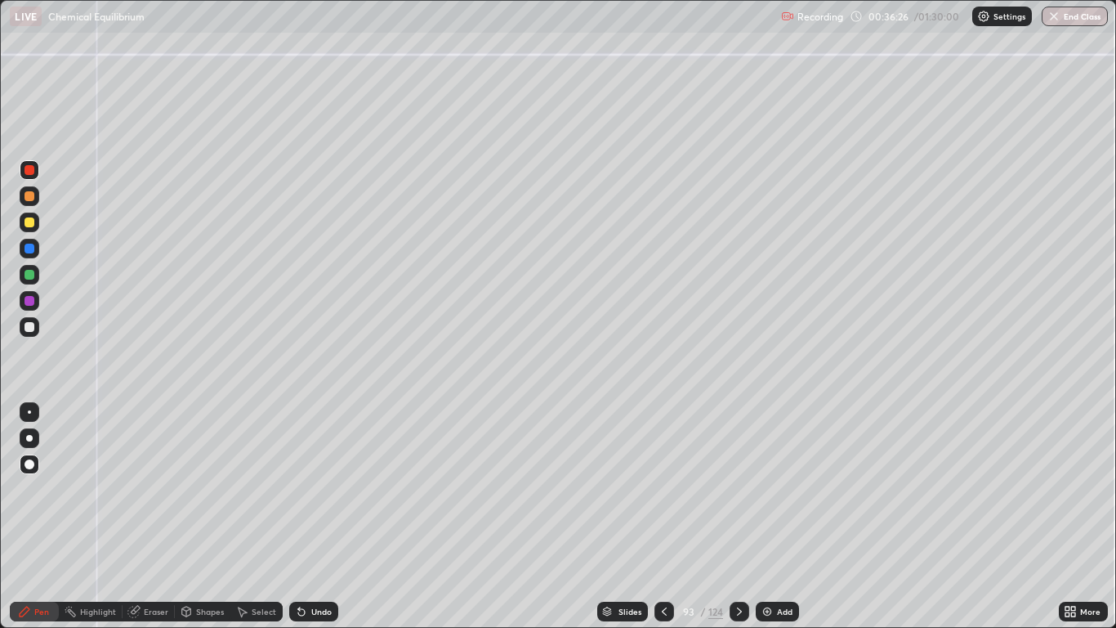
click at [28, 321] on div at bounding box center [30, 327] width 20 height 20
click at [26, 271] on div at bounding box center [30, 275] width 10 height 10
click at [26, 219] on div at bounding box center [30, 222] width 10 height 10
click at [32, 326] on div at bounding box center [30, 327] width 10 height 10
click at [29, 221] on div at bounding box center [30, 222] width 10 height 10
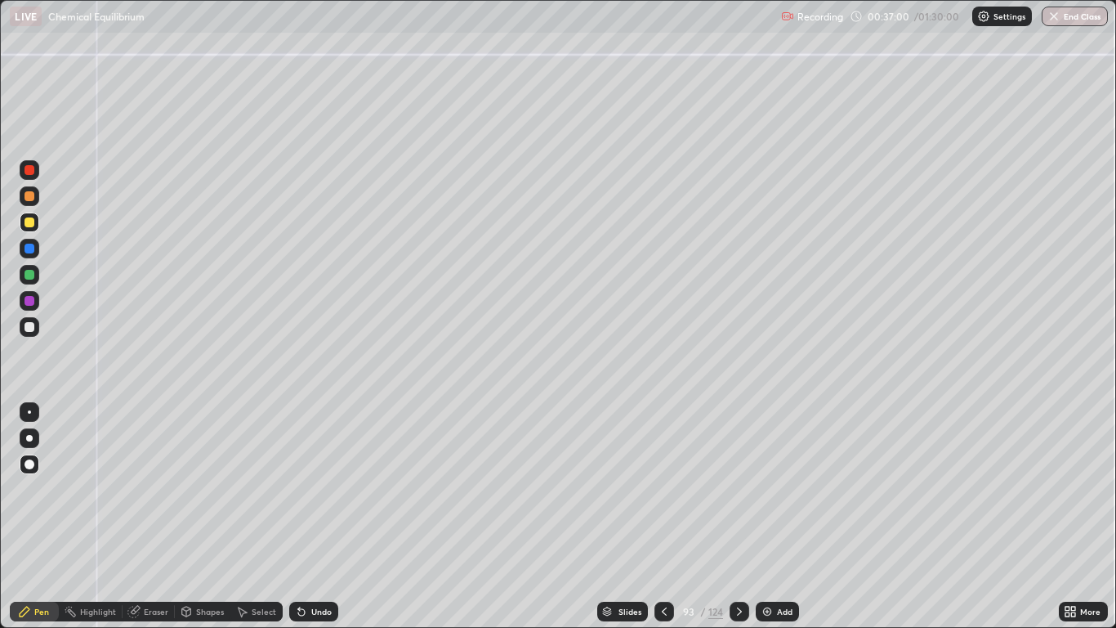
click at [32, 197] on div at bounding box center [30, 196] width 10 height 10
click at [30, 333] on div at bounding box center [30, 327] width 20 height 20
click at [35, 230] on div at bounding box center [30, 222] width 20 height 20
click at [30, 196] on div at bounding box center [30, 196] width 10 height 10
click at [36, 302] on div at bounding box center [30, 301] width 20 height 20
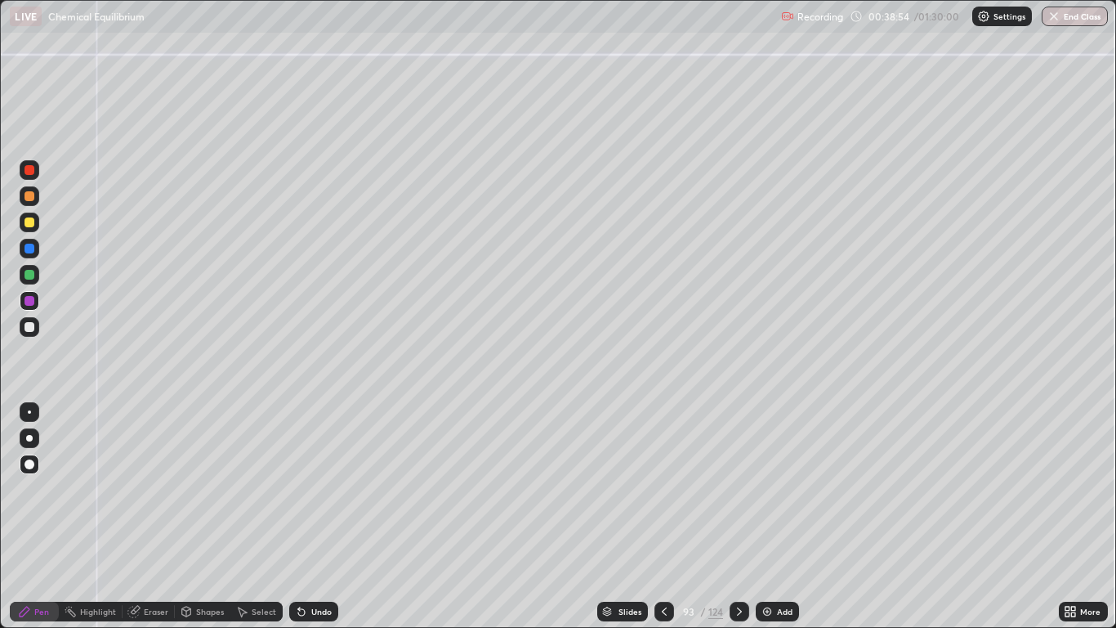
click at [35, 325] on div at bounding box center [30, 327] width 20 height 20
click at [32, 197] on div at bounding box center [30, 196] width 10 height 10
click at [739, 517] on icon at bounding box center [739, 611] width 13 height 13
click at [30, 327] on div at bounding box center [30, 327] width 10 height 10
click at [30, 196] on div at bounding box center [30, 196] width 10 height 10
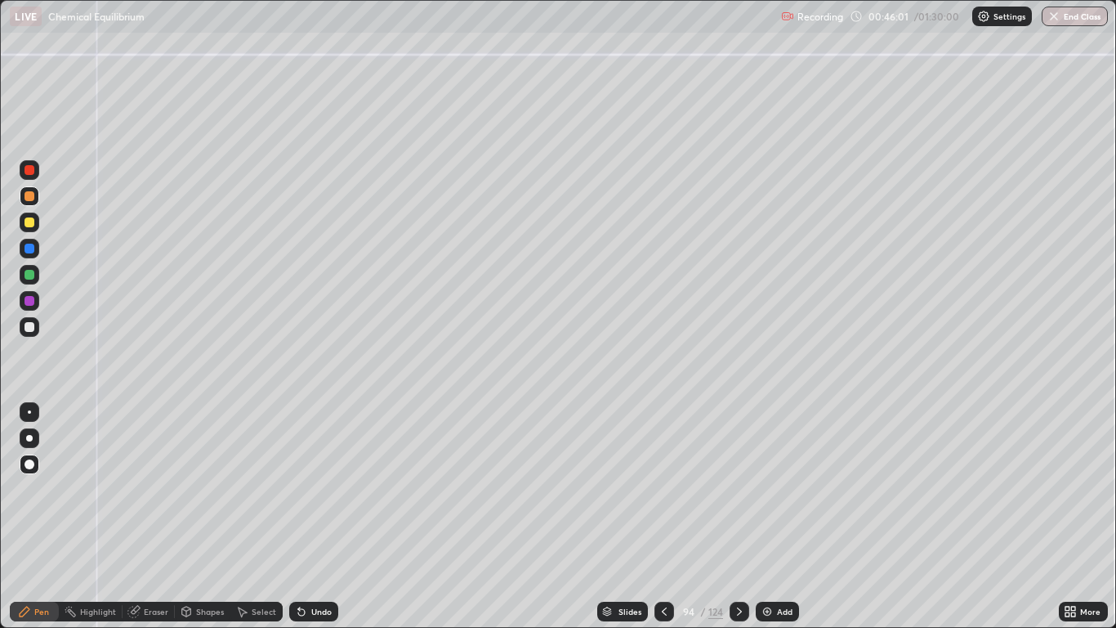
click at [202, 517] on div "Shapes" at bounding box center [203, 612] width 56 height 20
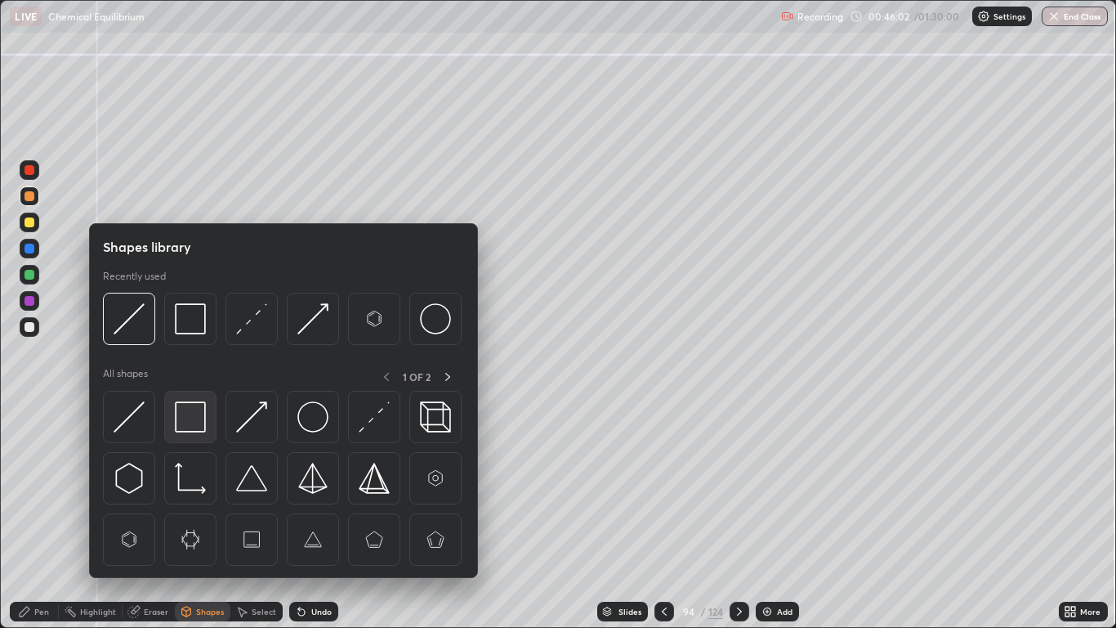
click at [186, 418] on img at bounding box center [190, 416] width 31 height 31
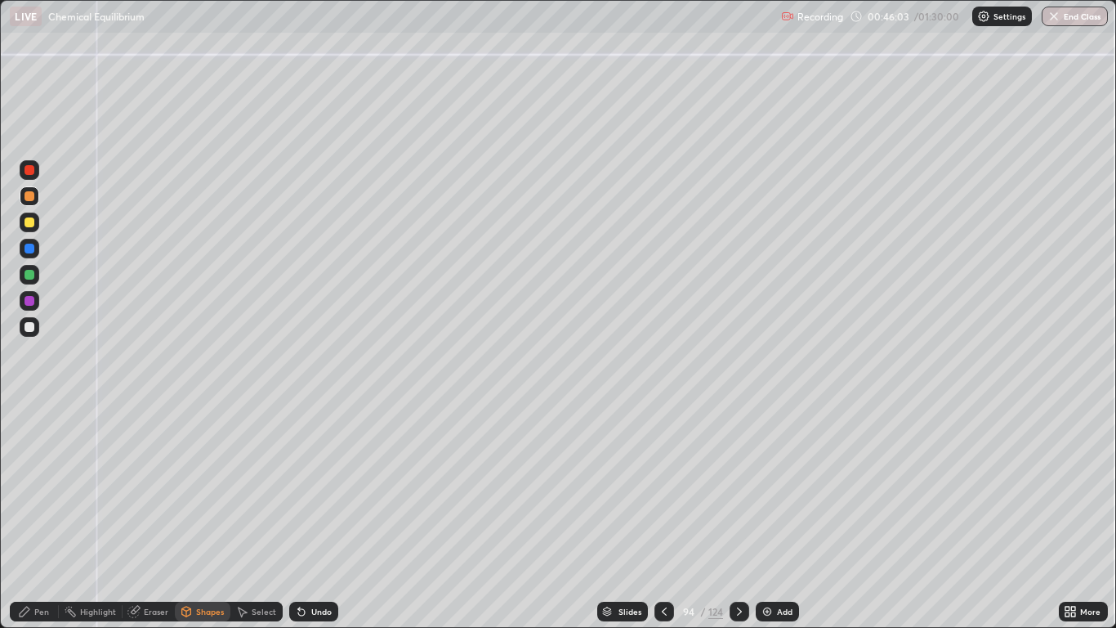
click at [33, 328] on div at bounding box center [30, 327] width 10 height 10
click at [740, 517] on icon at bounding box center [739, 611] width 5 height 8
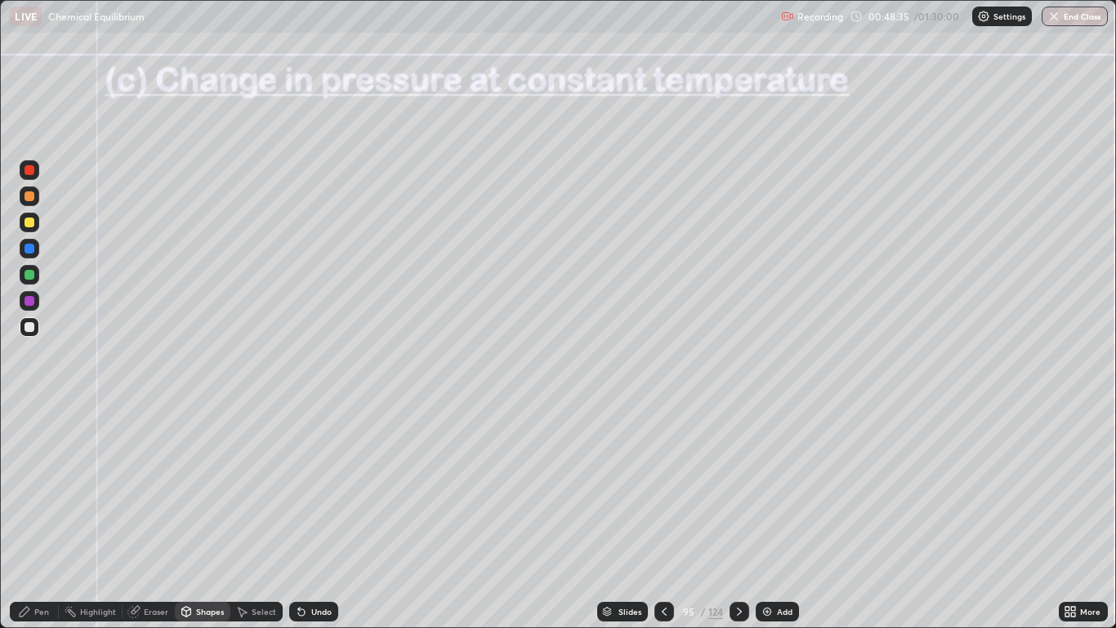
click at [25, 328] on div at bounding box center [30, 327] width 10 height 10
click at [38, 517] on div "Pen" at bounding box center [41, 611] width 15 height 8
click at [29, 331] on div at bounding box center [30, 327] width 10 height 10
click at [29, 248] on div at bounding box center [30, 249] width 10 height 10
click at [28, 273] on div at bounding box center [30, 275] width 10 height 10
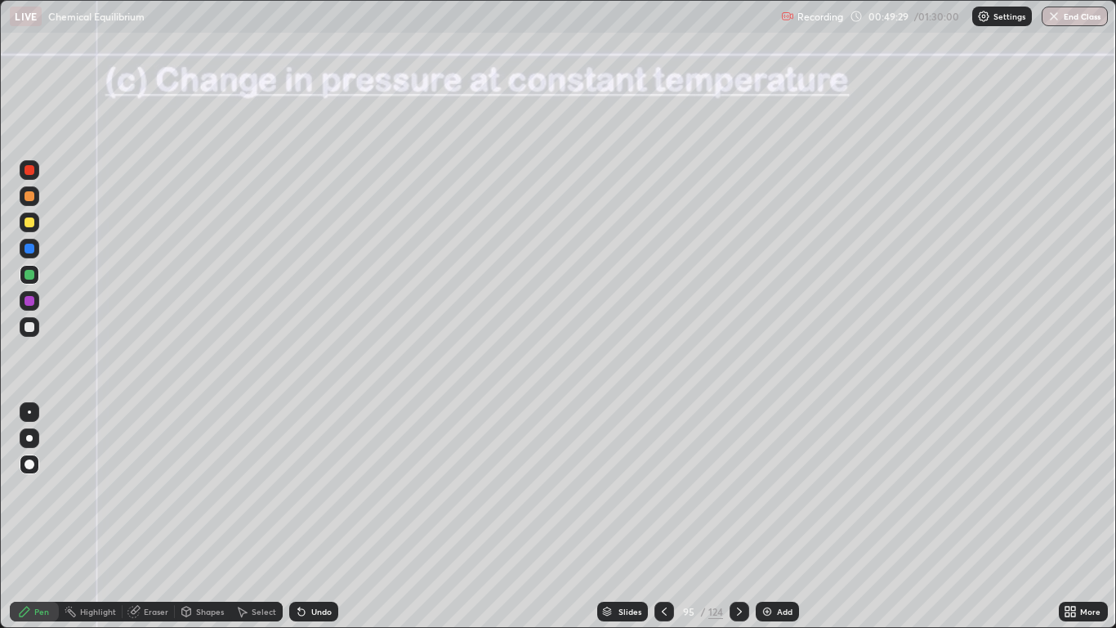
click at [41, 517] on div "Pen" at bounding box center [34, 612] width 49 height 20
click at [23, 329] on div at bounding box center [30, 327] width 20 height 20
click at [743, 517] on icon at bounding box center [739, 611] width 13 height 13
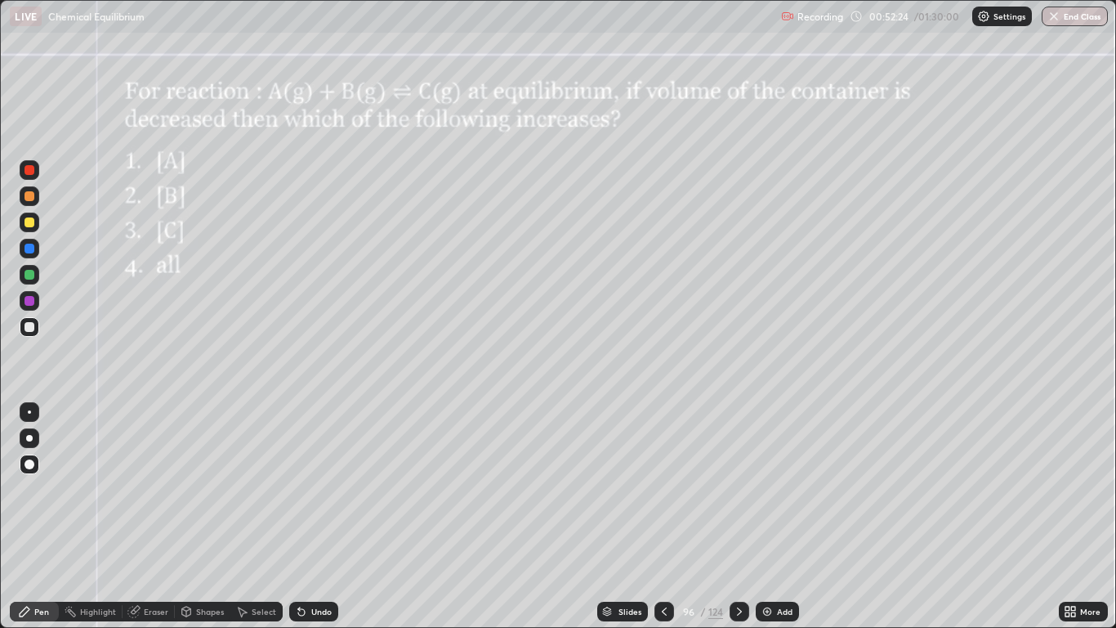
click at [30, 226] on div at bounding box center [30, 222] width 10 height 10
click at [740, 517] on icon at bounding box center [739, 611] width 13 height 13
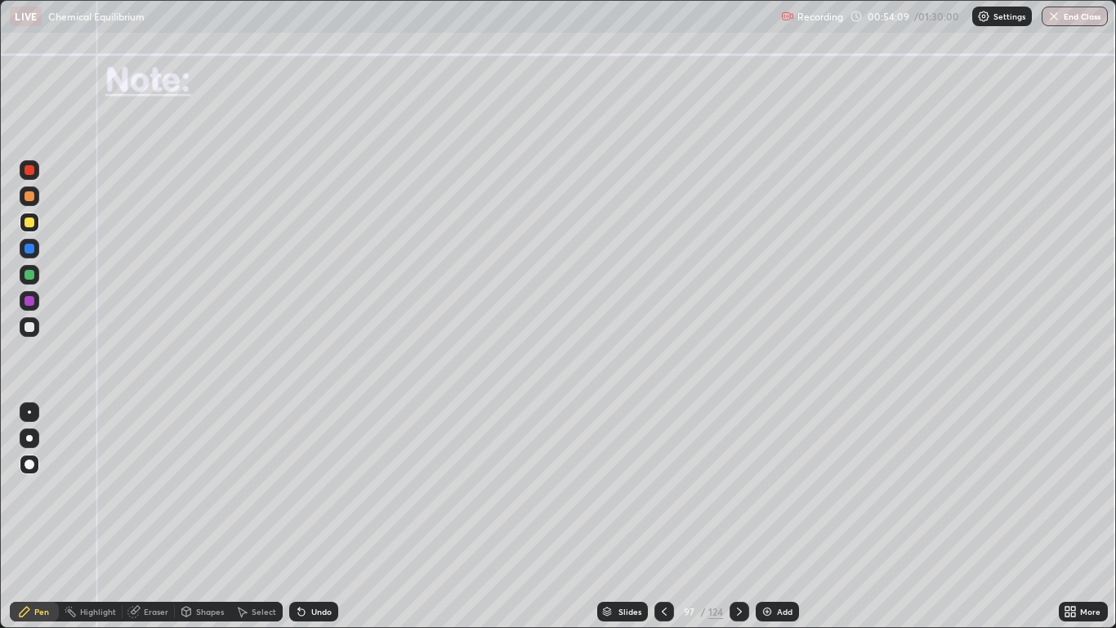
click at [664, 517] on icon at bounding box center [664, 611] width 13 height 13
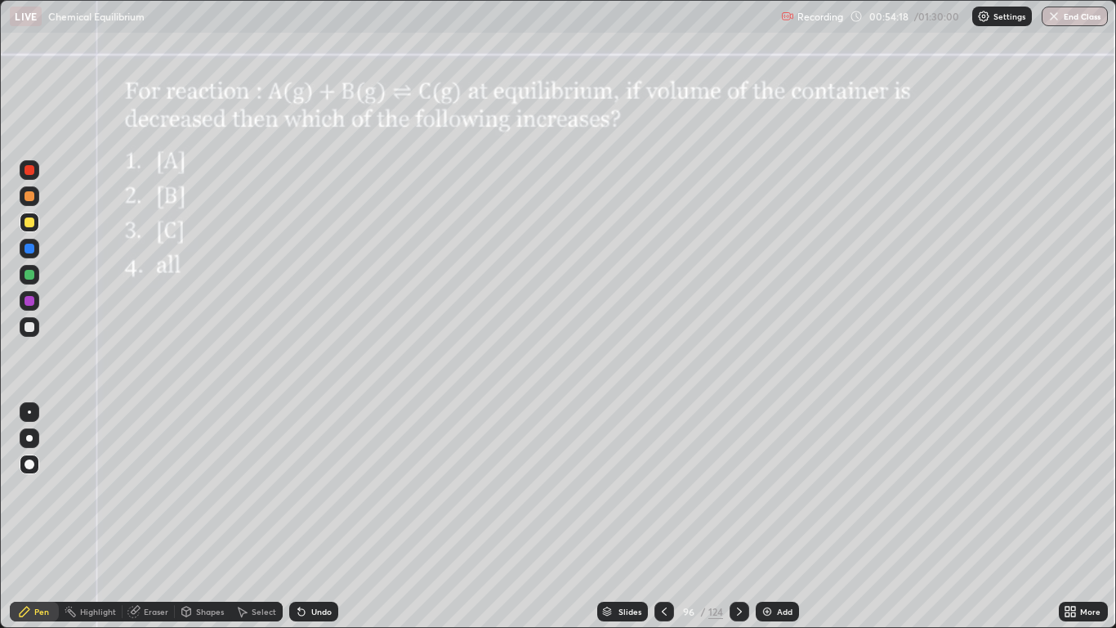
click at [739, 517] on icon at bounding box center [739, 611] width 13 height 13
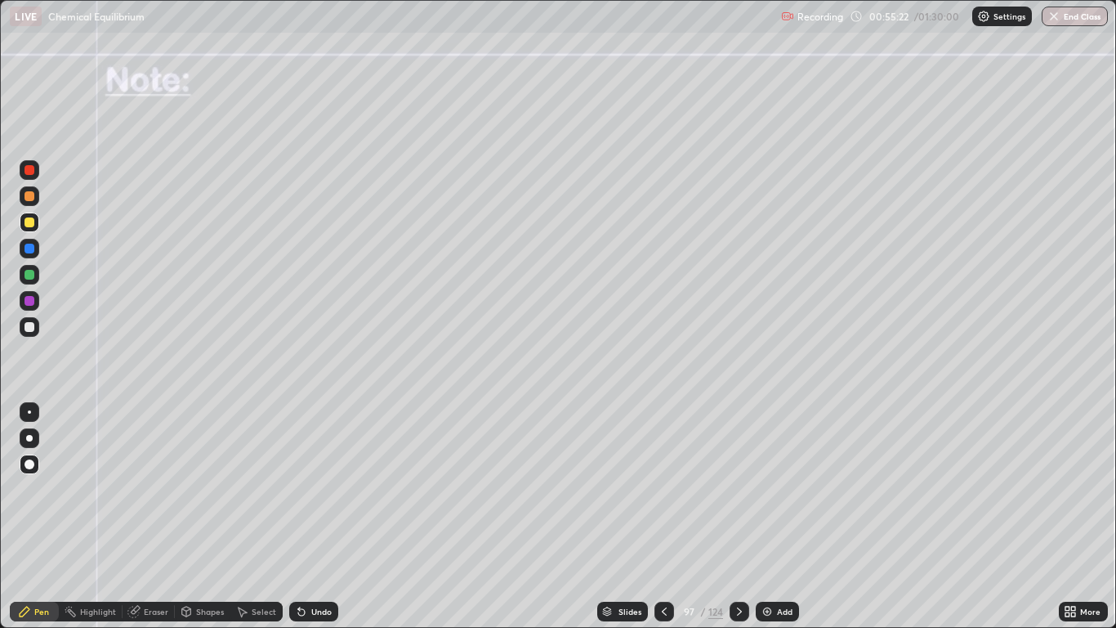
click at [38, 321] on div at bounding box center [30, 327] width 20 height 20
click at [29, 203] on div at bounding box center [30, 196] width 20 height 20
click at [34, 517] on div "Pen" at bounding box center [34, 612] width 49 height 20
click at [29, 328] on div at bounding box center [30, 327] width 10 height 10
click at [29, 171] on div at bounding box center [30, 170] width 10 height 10
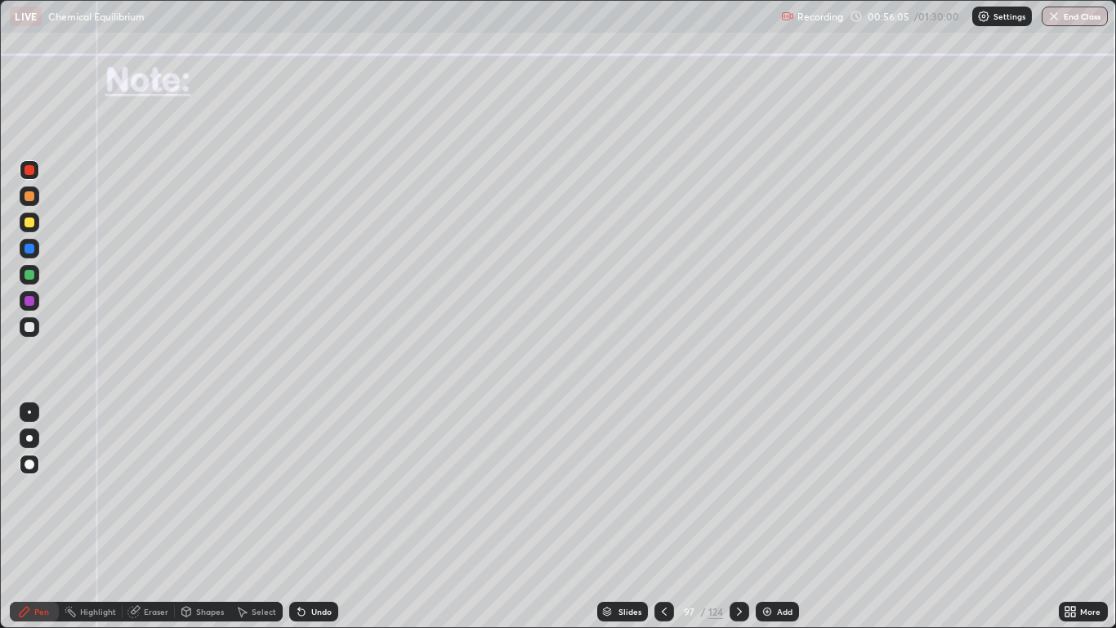
click at [29, 249] on div at bounding box center [30, 249] width 10 height 10
click at [28, 249] on div at bounding box center [30, 249] width 10 height 10
click at [267, 517] on div "Select" at bounding box center [256, 612] width 52 height 20
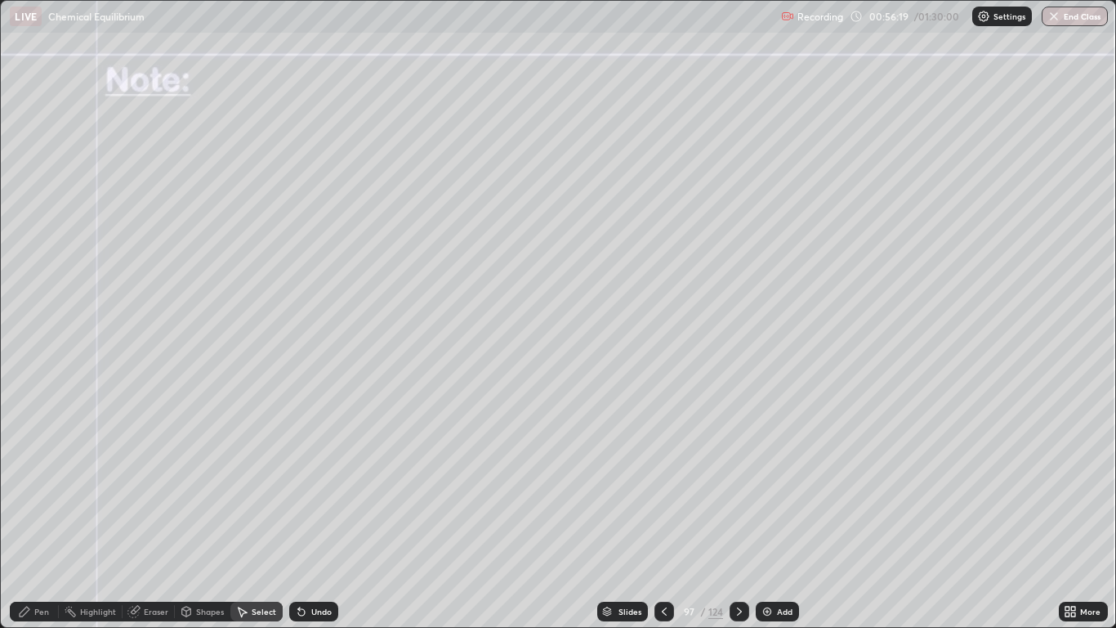
click at [314, 517] on div "Undo" at bounding box center [321, 611] width 20 height 8
click at [39, 517] on div "Pen" at bounding box center [41, 611] width 15 height 8
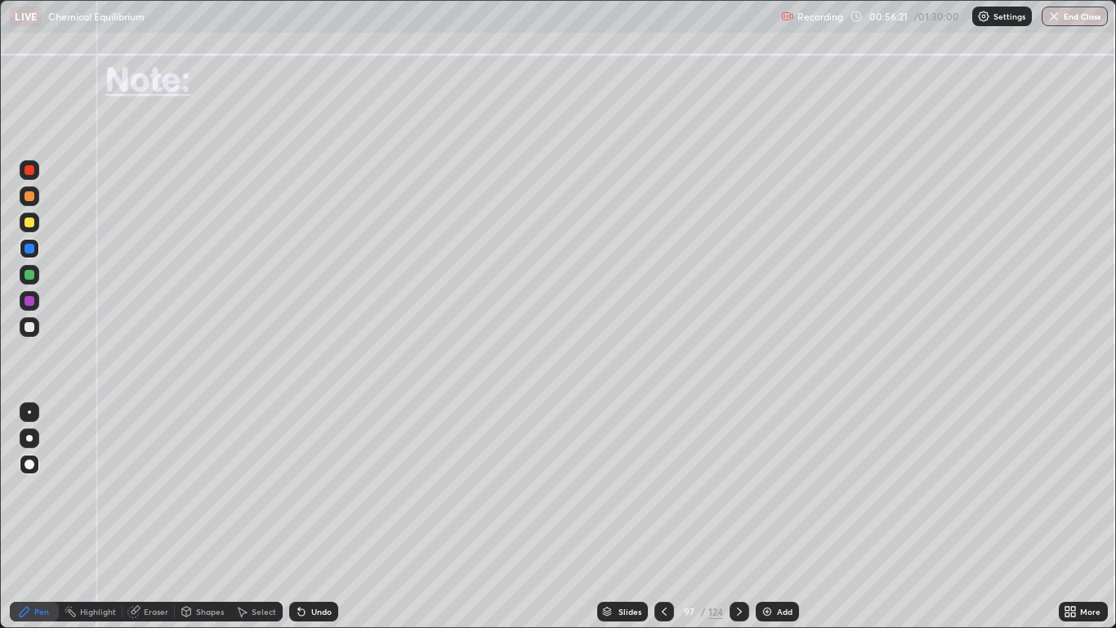
click at [30, 171] on div at bounding box center [30, 170] width 10 height 10
click at [29, 329] on div at bounding box center [30, 327] width 10 height 10
click at [731, 517] on div at bounding box center [740, 612] width 20 height 20
click at [29, 196] on div at bounding box center [30, 196] width 10 height 10
click at [27, 248] on div at bounding box center [30, 249] width 10 height 10
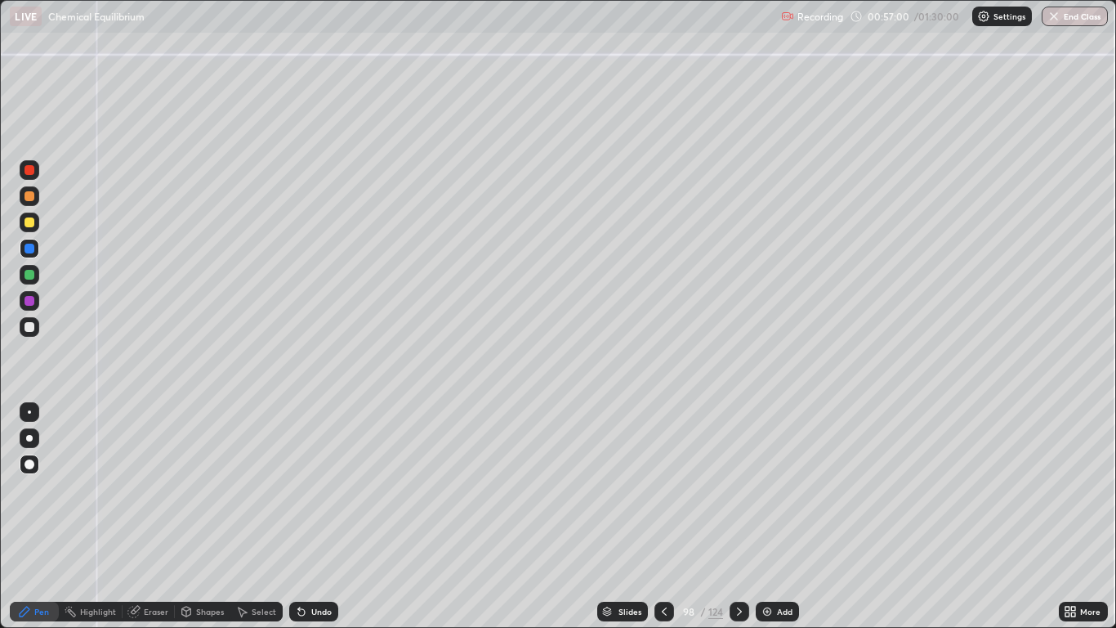
click at [31, 323] on div at bounding box center [30, 327] width 10 height 10
click at [317, 517] on div "Undo" at bounding box center [313, 612] width 49 height 20
click at [324, 517] on div "Undo" at bounding box center [313, 612] width 49 height 20
click at [28, 249] on div at bounding box center [30, 249] width 10 height 10
click at [44, 517] on div "Pen" at bounding box center [41, 611] width 15 height 8
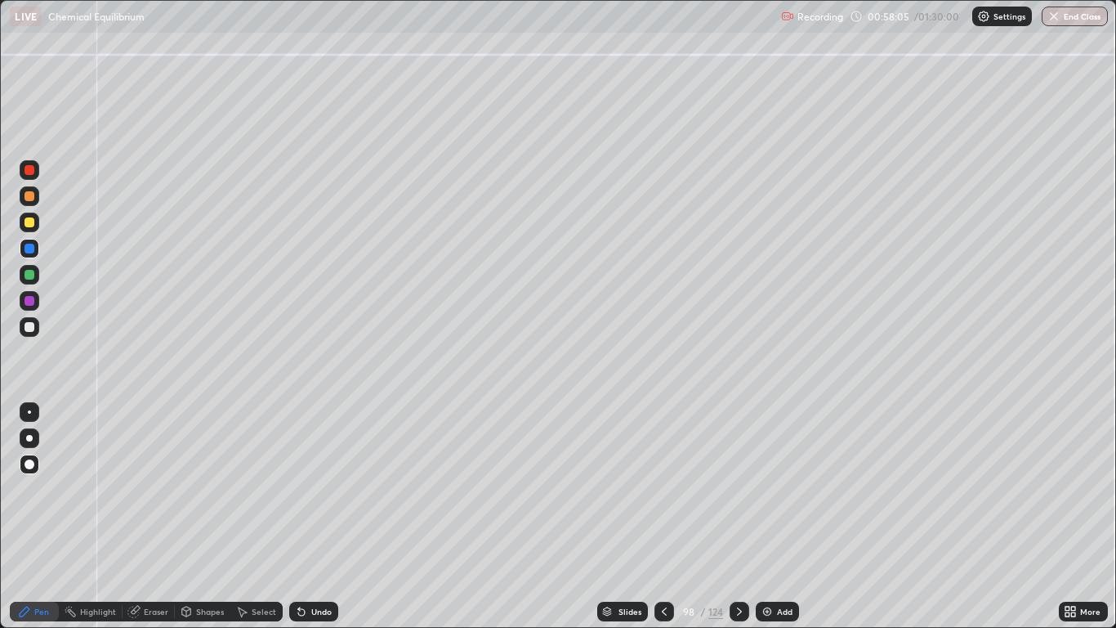
click at [34, 331] on div at bounding box center [30, 327] width 20 height 20
click at [29, 196] on div at bounding box center [30, 196] width 10 height 10
click at [28, 248] on div at bounding box center [30, 249] width 10 height 10
click at [26, 223] on div at bounding box center [30, 222] width 10 height 10
click at [26, 276] on div at bounding box center [30, 275] width 10 height 10
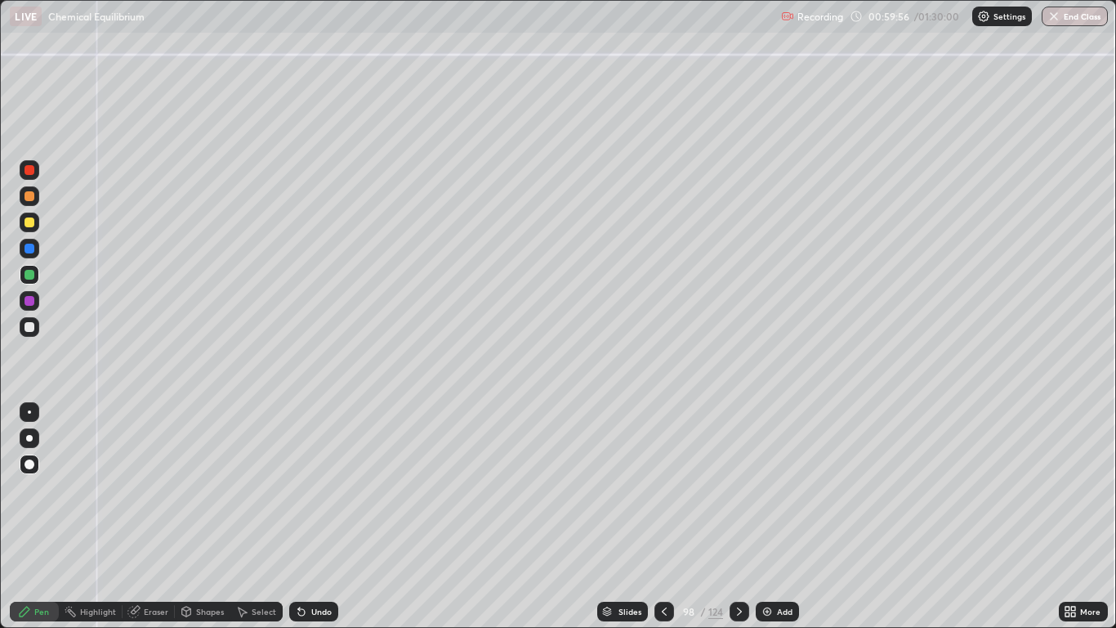
click at [26, 301] on div at bounding box center [30, 301] width 10 height 10
click at [298, 517] on icon at bounding box center [299, 608] width 2 height 2
click at [311, 517] on div "Undo" at bounding box center [321, 611] width 20 height 8
click at [29, 325] on div at bounding box center [30, 327] width 10 height 10
click at [35, 172] on div at bounding box center [30, 170] width 20 height 20
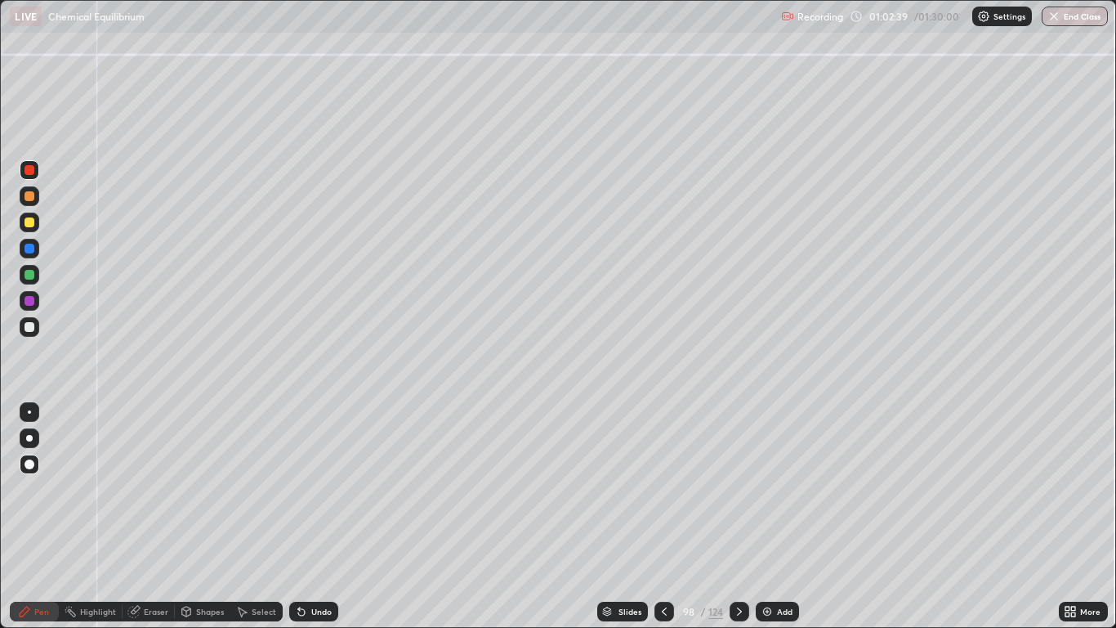
click at [662, 517] on icon at bounding box center [664, 611] width 13 height 13
click at [663, 517] on icon at bounding box center [664, 611] width 13 height 13
click at [731, 517] on div at bounding box center [740, 611] width 20 height 33
click at [739, 517] on icon at bounding box center [739, 611] width 13 height 13
click at [38, 329] on div at bounding box center [30, 327] width 20 height 20
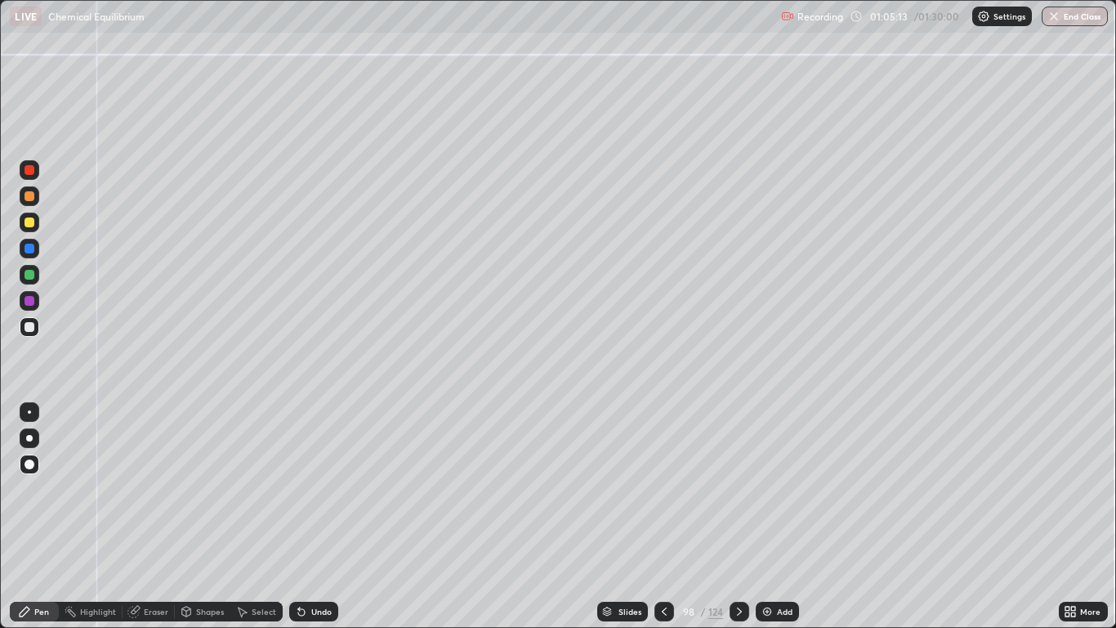
click at [28, 168] on div at bounding box center [30, 170] width 10 height 10
click at [739, 517] on icon at bounding box center [739, 611] width 13 height 13
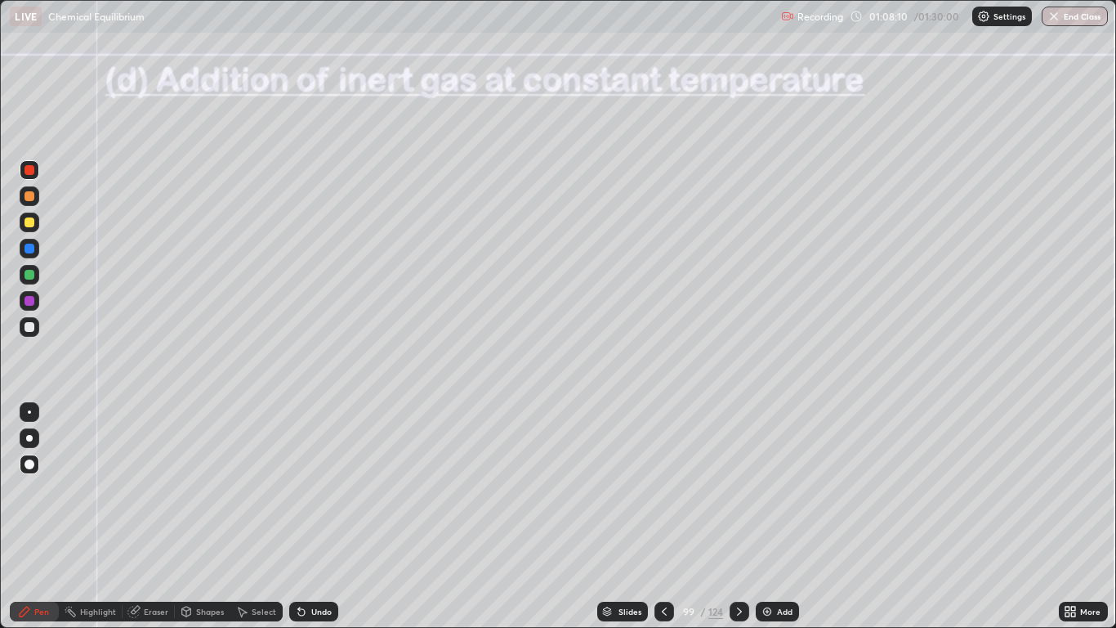
click at [44, 517] on div "Pen" at bounding box center [41, 611] width 15 height 8
click at [27, 328] on div at bounding box center [30, 327] width 10 height 10
click at [216, 517] on div "Shapes" at bounding box center [210, 611] width 28 height 8
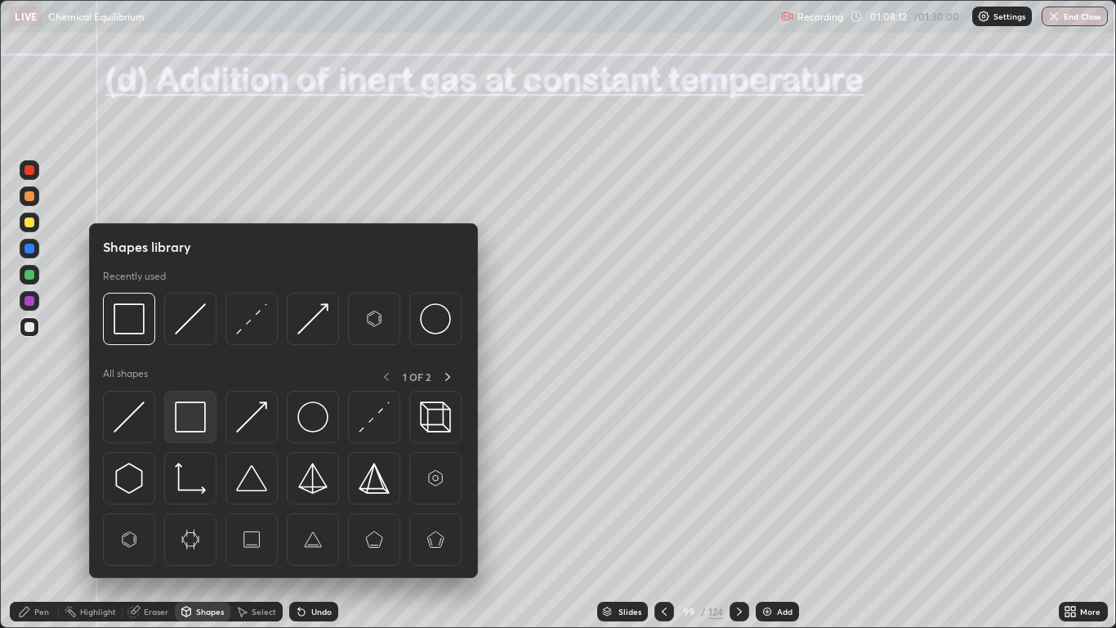
click at [195, 410] on img at bounding box center [190, 416] width 31 height 31
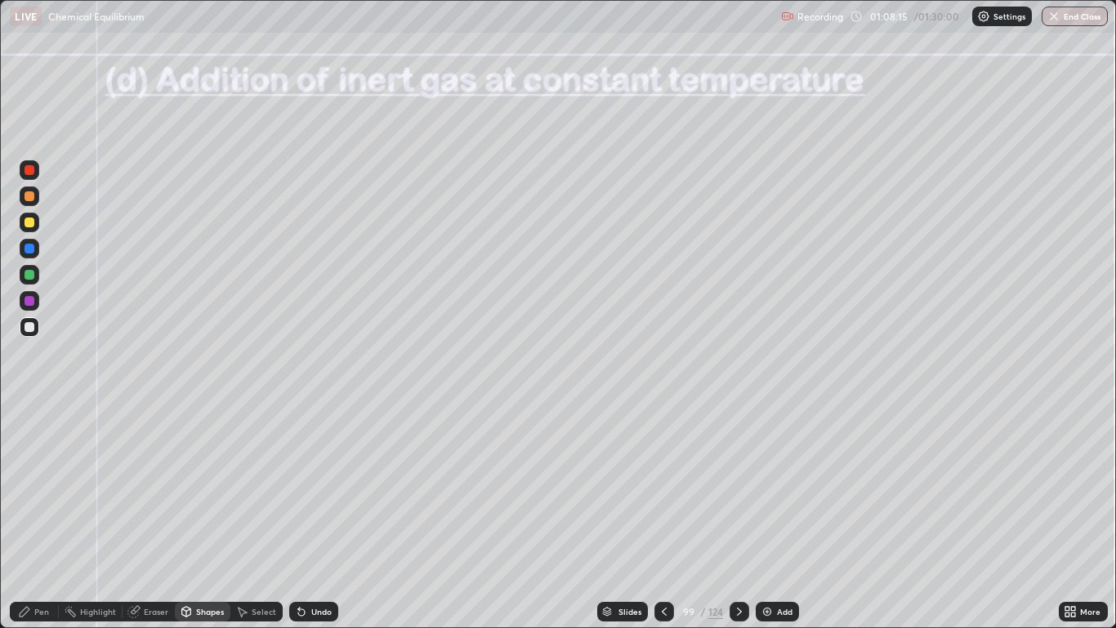
click at [31, 517] on icon at bounding box center [24, 611] width 13 height 13
click at [29, 197] on div at bounding box center [30, 196] width 10 height 10
click at [31, 171] on div at bounding box center [30, 170] width 10 height 10
click at [33, 273] on div at bounding box center [30, 275] width 10 height 10
click at [28, 517] on div "Pen" at bounding box center [34, 612] width 49 height 20
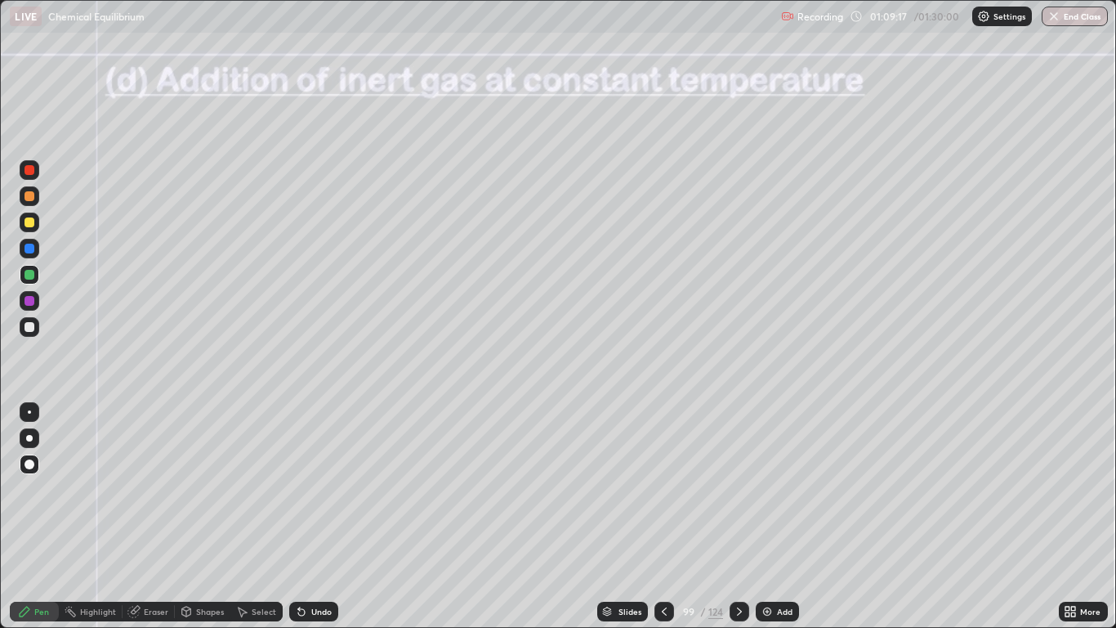
click at [28, 330] on div at bounding box center [30, 327] width 10 height 10
click at [204, 517] on div "Shapes" at bounding box center [210, 611] width 28 height 8
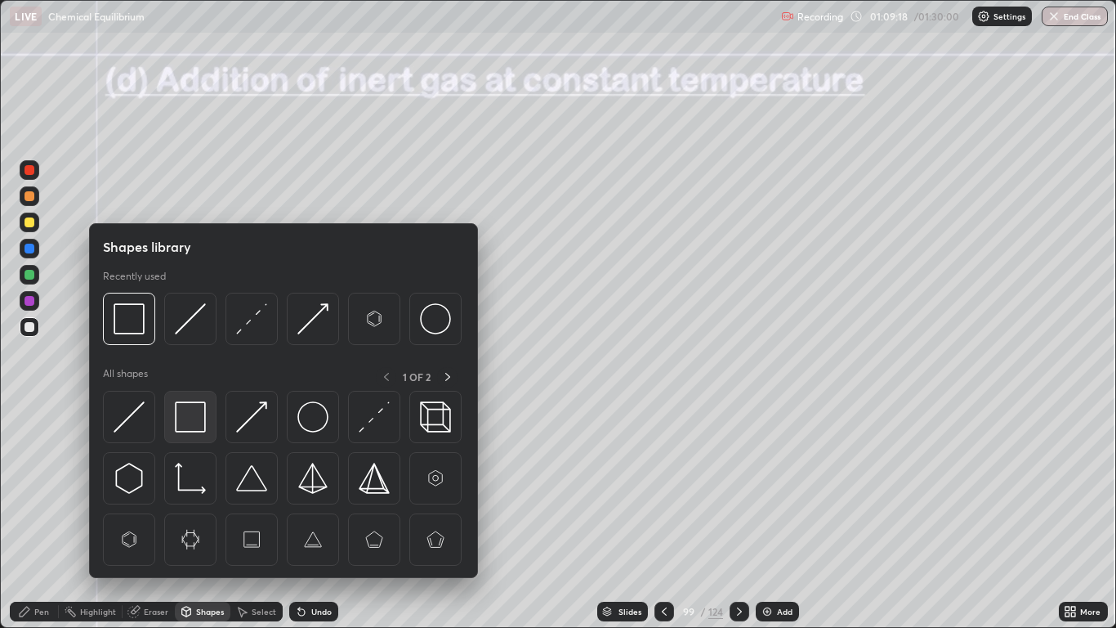
click at [182, 414] on img at bounding box center [190, 416] width 31 height 31
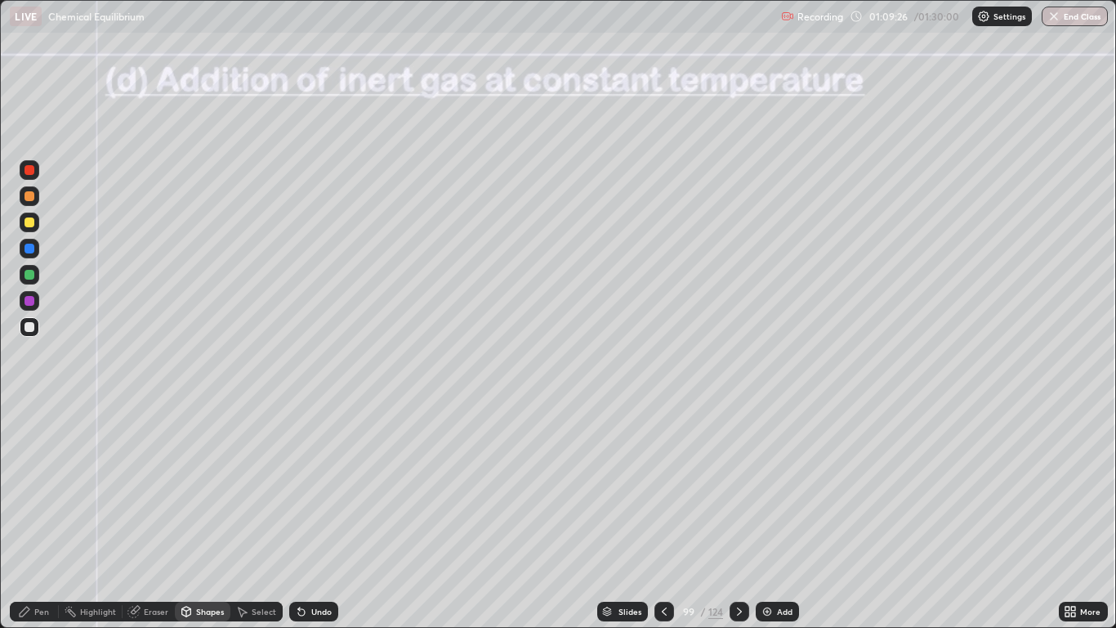
click at [154, 517] on div "Eraser" at bounding box center [156, 611] width 25 height 8
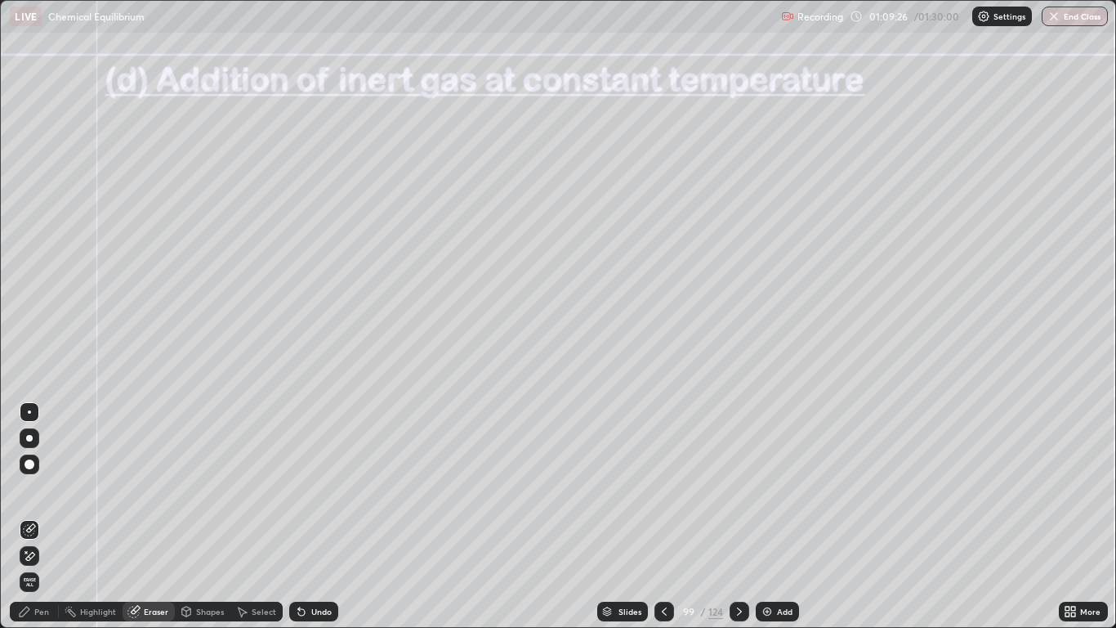
click at [29, 412] on div at bounding box center [29, 411] width 3 height 3
click at [30, 517] on icon at bounding box center [29, 529] width 13 height 13
click at [29, 517] on icon at bounding box center [24, 611] width 13 height 13
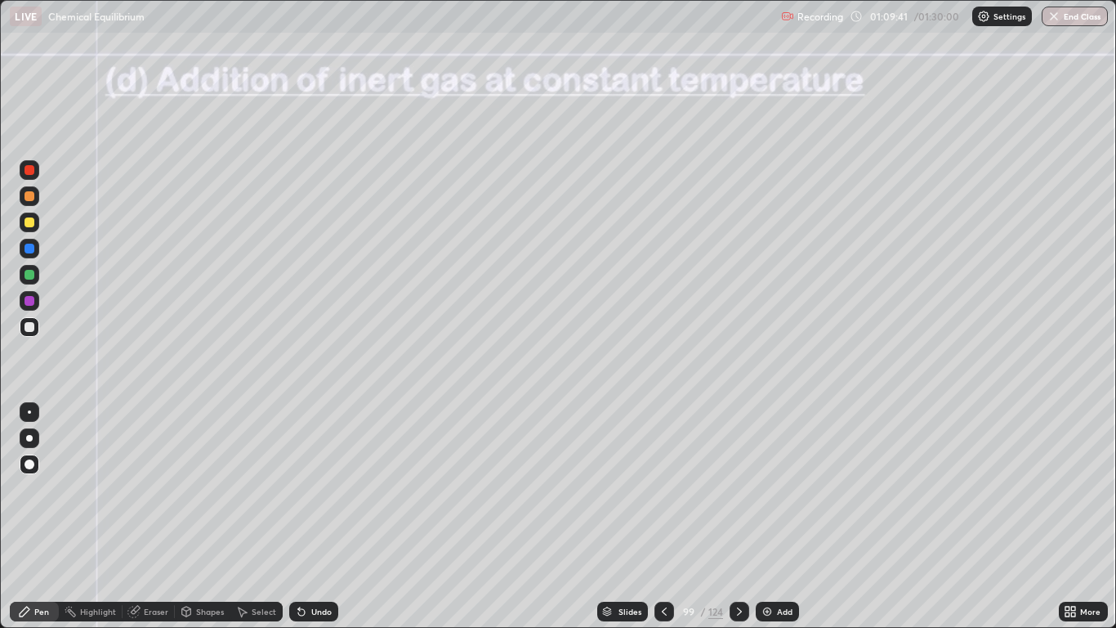
click at [34, 172] on div at bounding box center [30, 170] width 10 height 10
click at [30, 301] on div at bounding box center [30, 301] width 10 height 10
click at [29, 327] on div at bounding box center [30, 327] width 10 height 10
click at [37, 306] on div at bounding box center [30, 301] width 20 height 20
click at [664, 517] on icon at bounding box center [664, 611] width 13 height 13
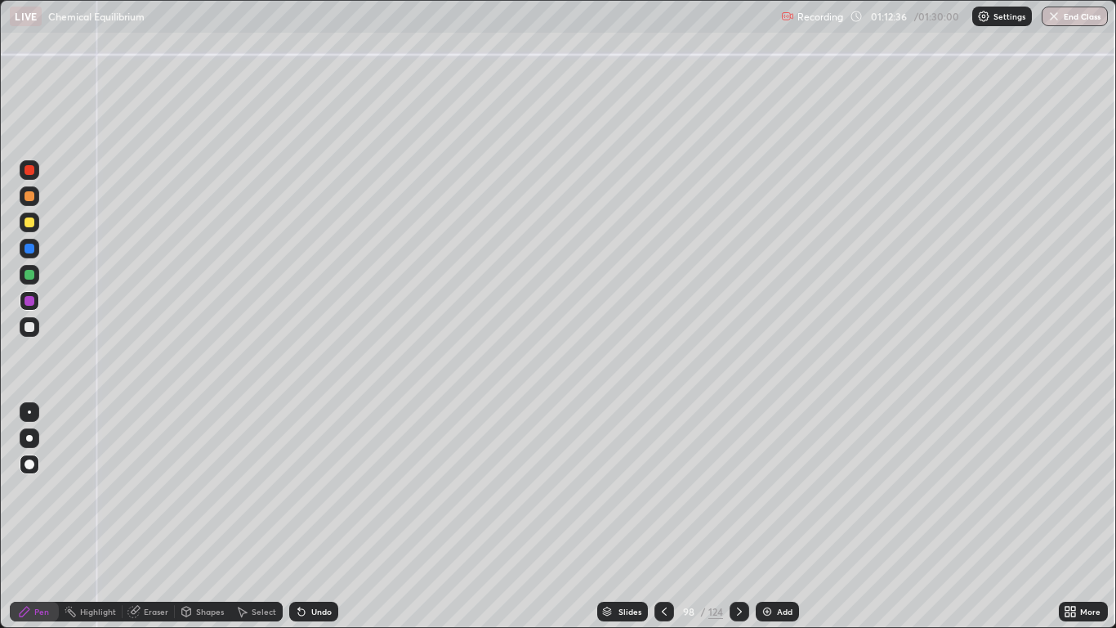
click at [664, 517] on icon at bounding box center [664, 611] width 5 height 8
click at [662, 517] on icon at bounding box center [664, 611] width 5 height 8
click at [664, 517] on icon at bounding box center [664, 611] width 13 height 13
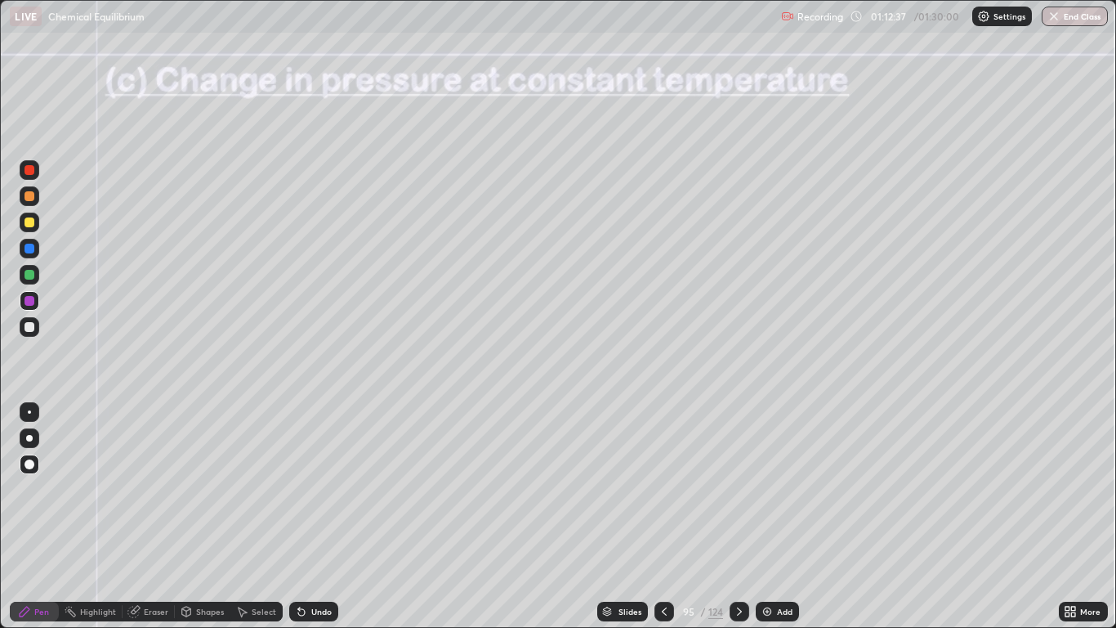
click at [664, 517] on icon at bounding box center [664, 611] width 13 height 13
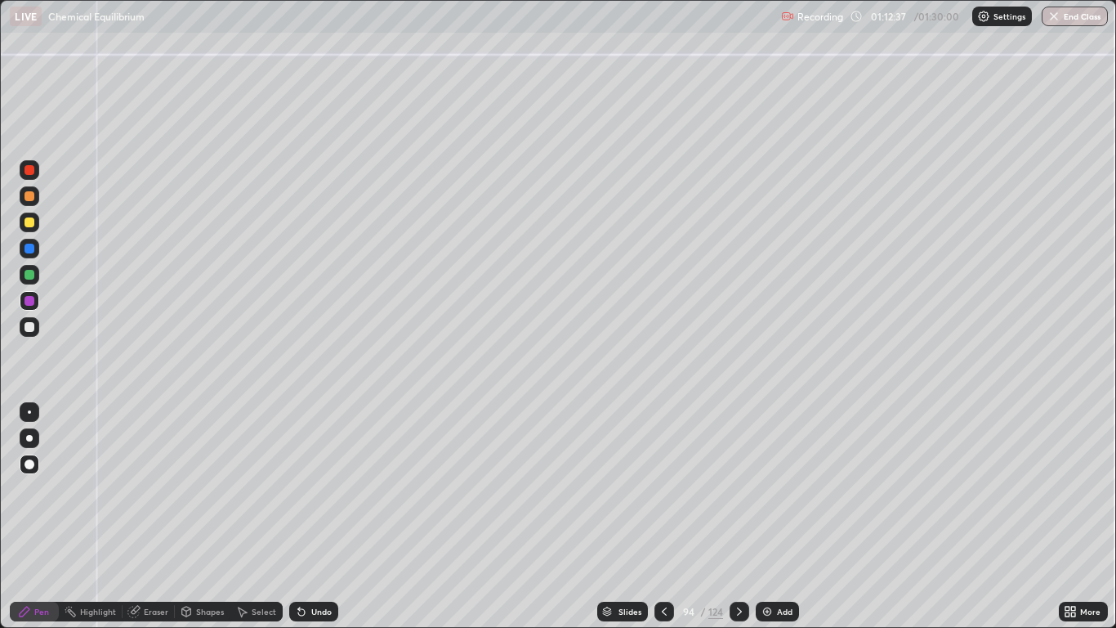
click at [664, 517] on icon at bounding box center [664, 611] width 13 height 13
click at [741, 517] on icon at bounding box center [739, 611] width 13 height 13
click at [739, 517] on icon at bounding box center [739, 611] width 13 height 13
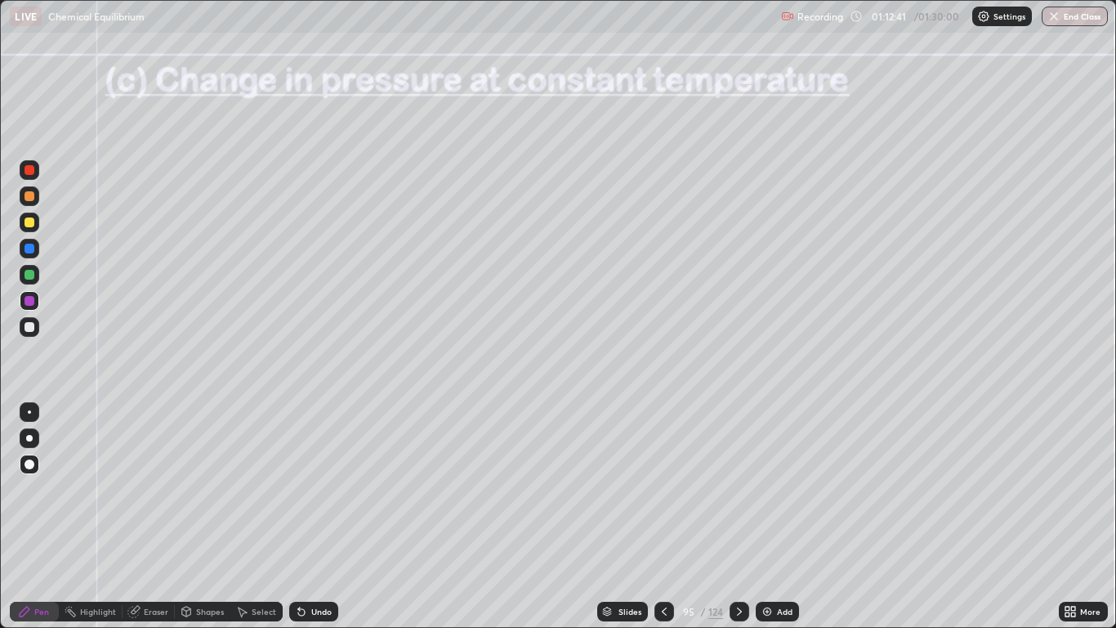
click at [739, 517] on icon at bounding box center [739, 611] width 13 height 13
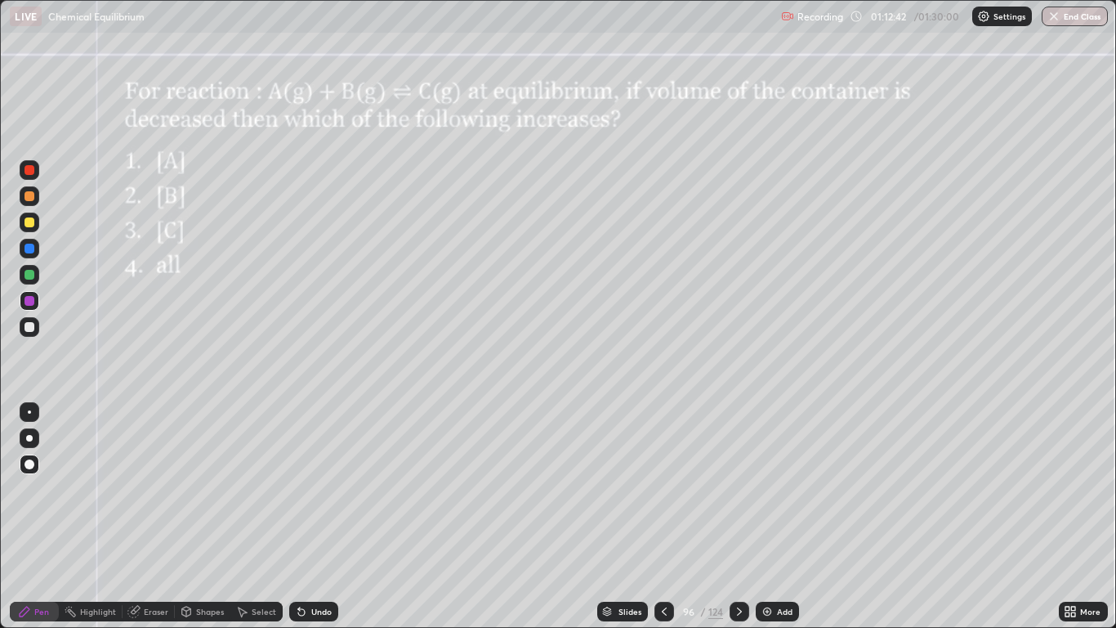
click at [736, 517] on icon at bounding box center [739, 611] width 13 height 13
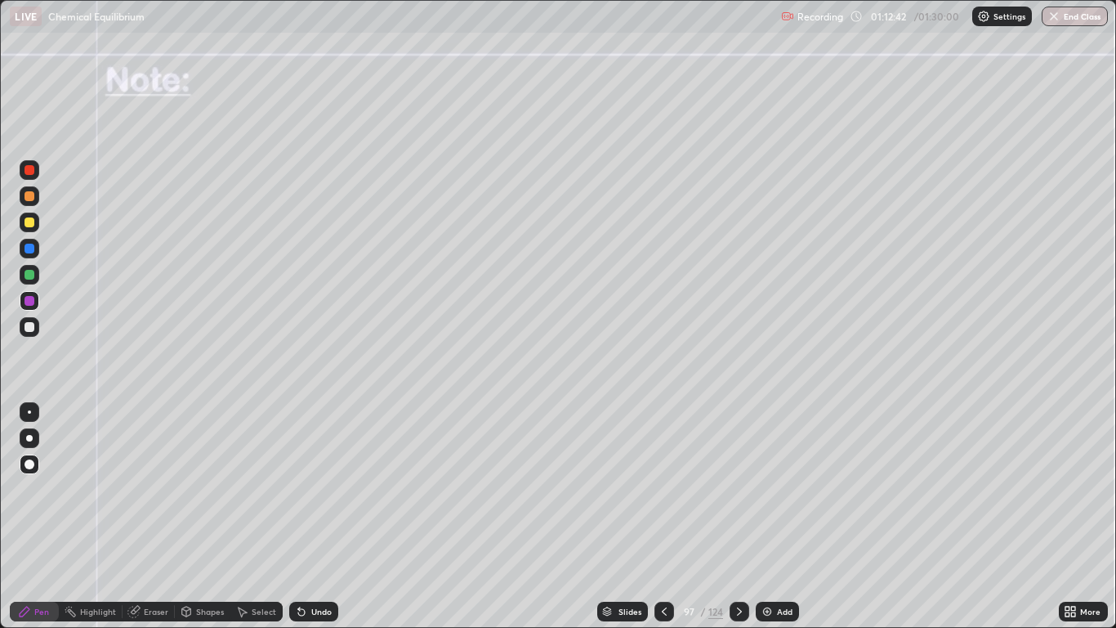
click at [739, 517] on icon at bounding box center [739, 611] width 13 height 13
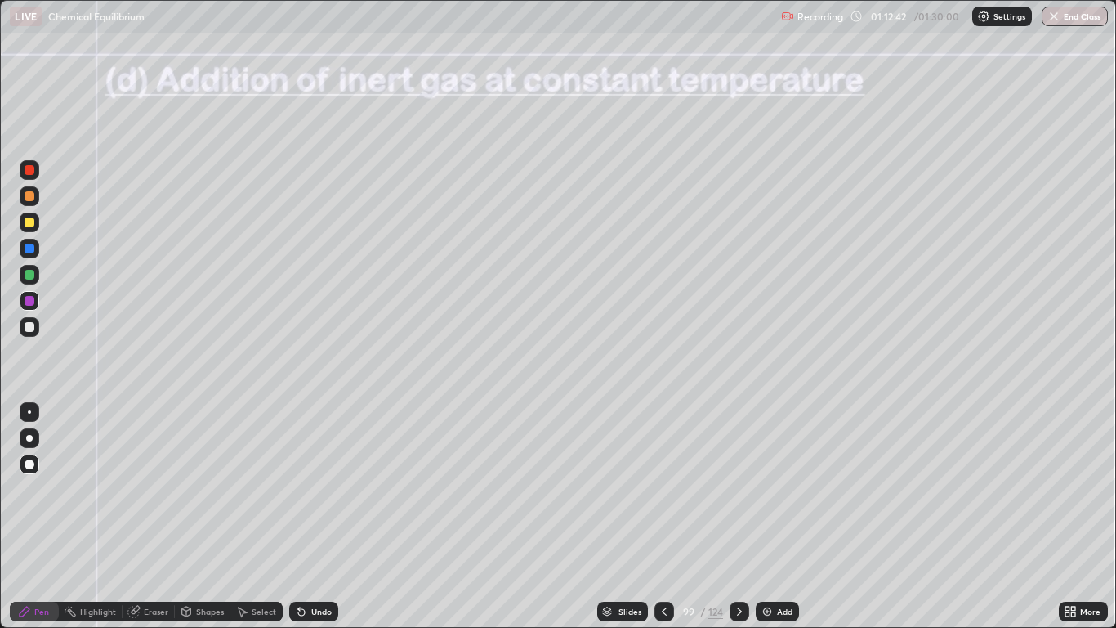
click at [743, 517] on div at bounding box center [740, 612] width 20 height 20
click at [664, 517] on icon at bounding box center [664, 611] width 13 height 13
click at [746, 517] on div at bounding box center [740, 612] width 20 height 20
click at [1065, 25] on button "End Class" at bounding box center [1075, 17] width 66 height 20
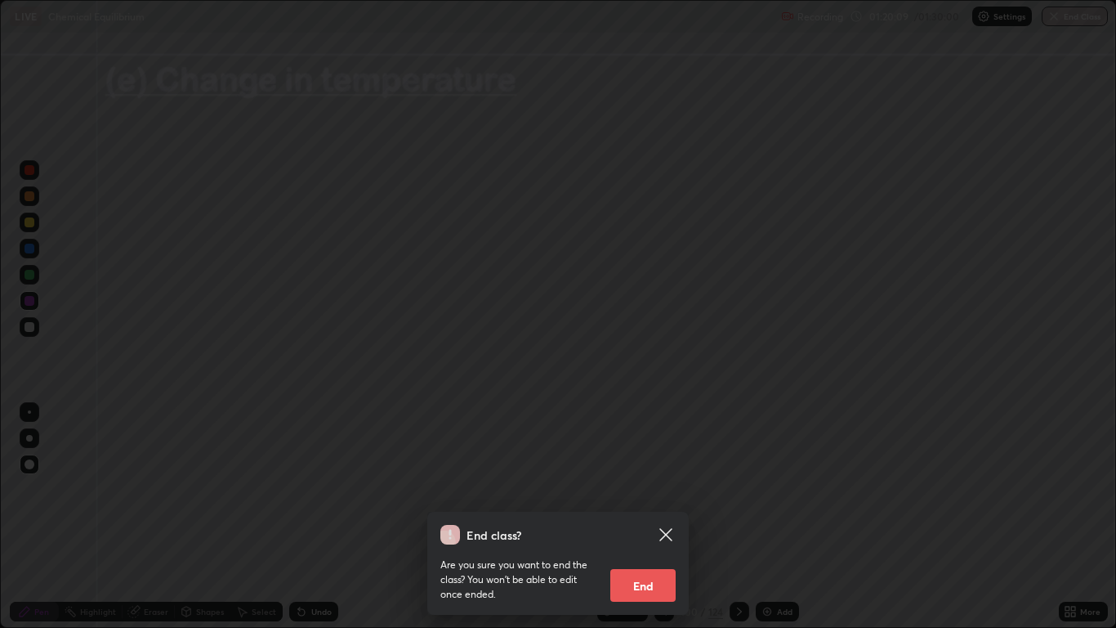
click at [651, 517] on button "End" at bounding box center [643, 585] width 65 height 33
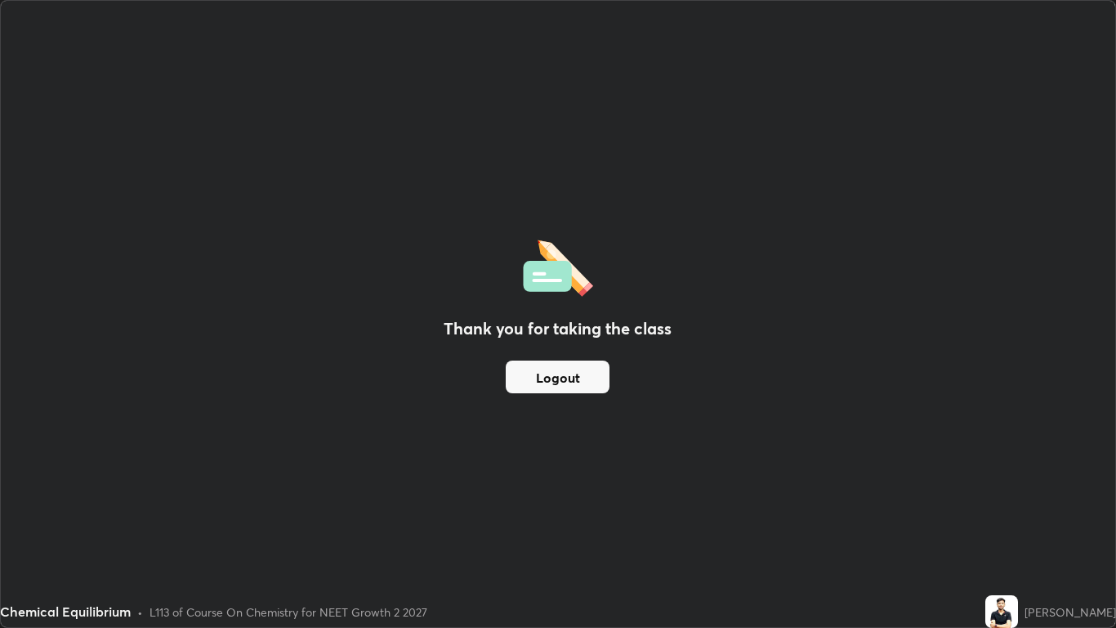
click at [579, 385] on button "Logout" at bounding box center [558, 376] width 104 height 33
click at [593, 429] on div "Thank you for taking the class Logout" at bounding box center [558, 314] width 1114 height 626
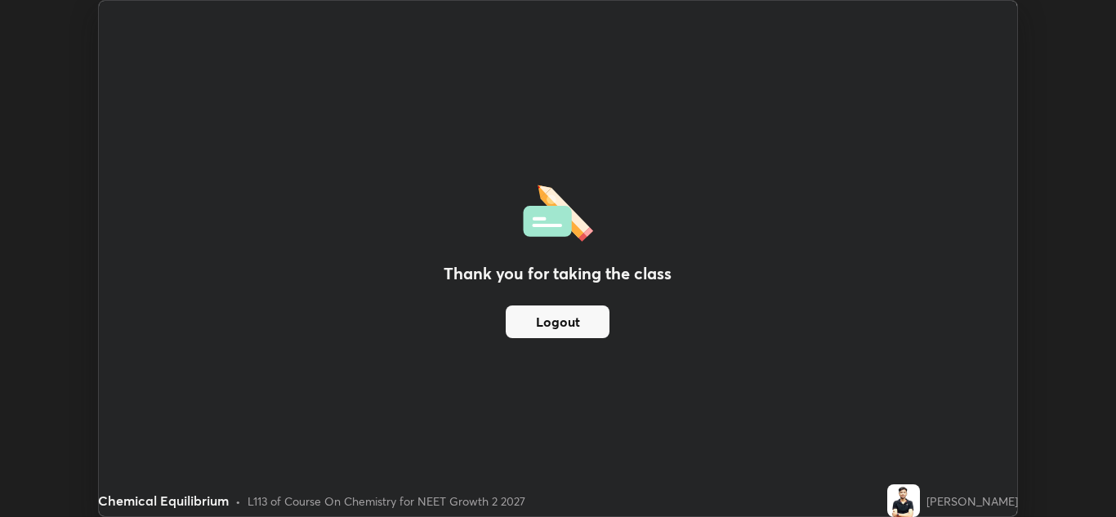
scroll to position [81212, 80613]
